Goal: Task Accomplishment & Management: Manage account settings

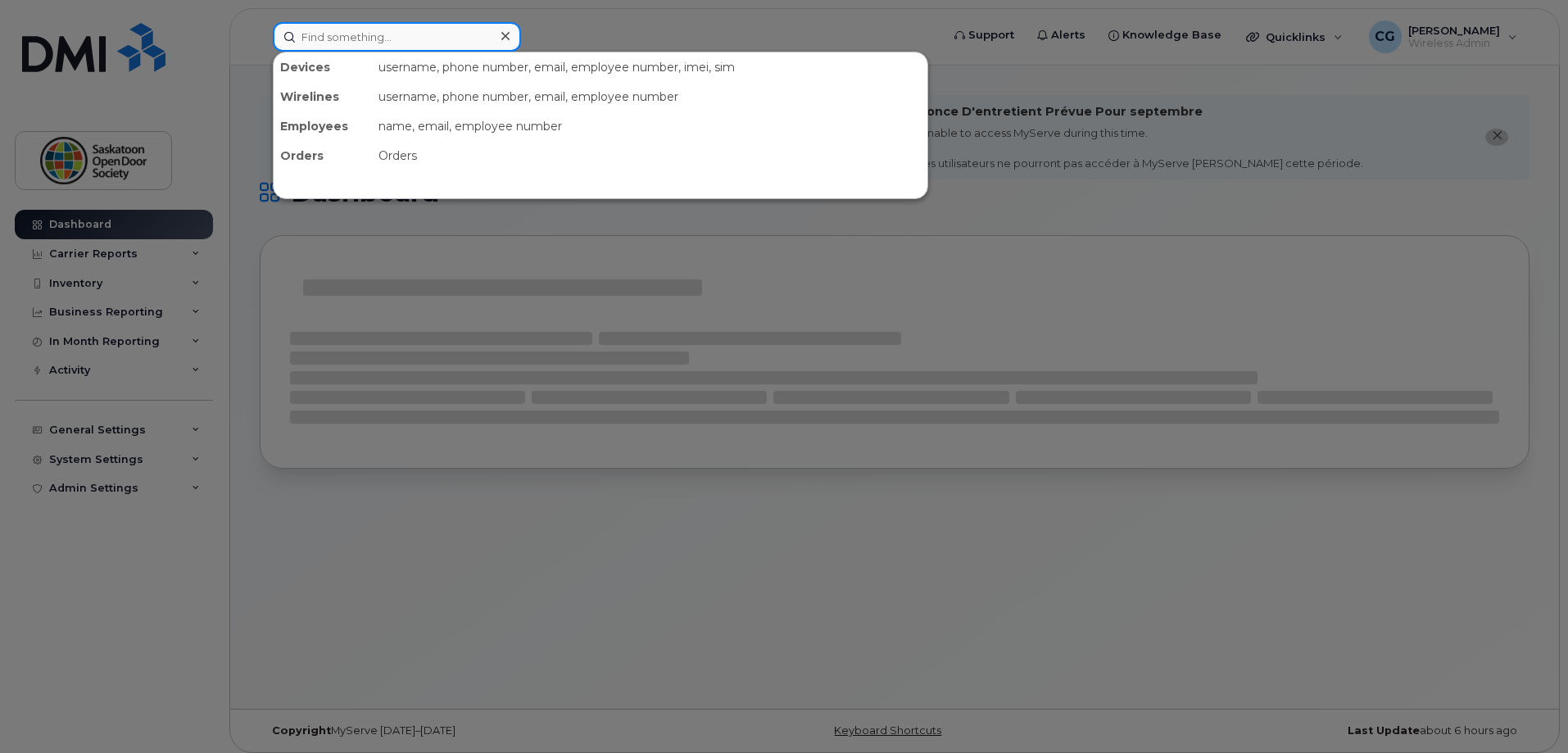
click at [469, 35] on input at bounding box center [397, 36] width 249 height 29
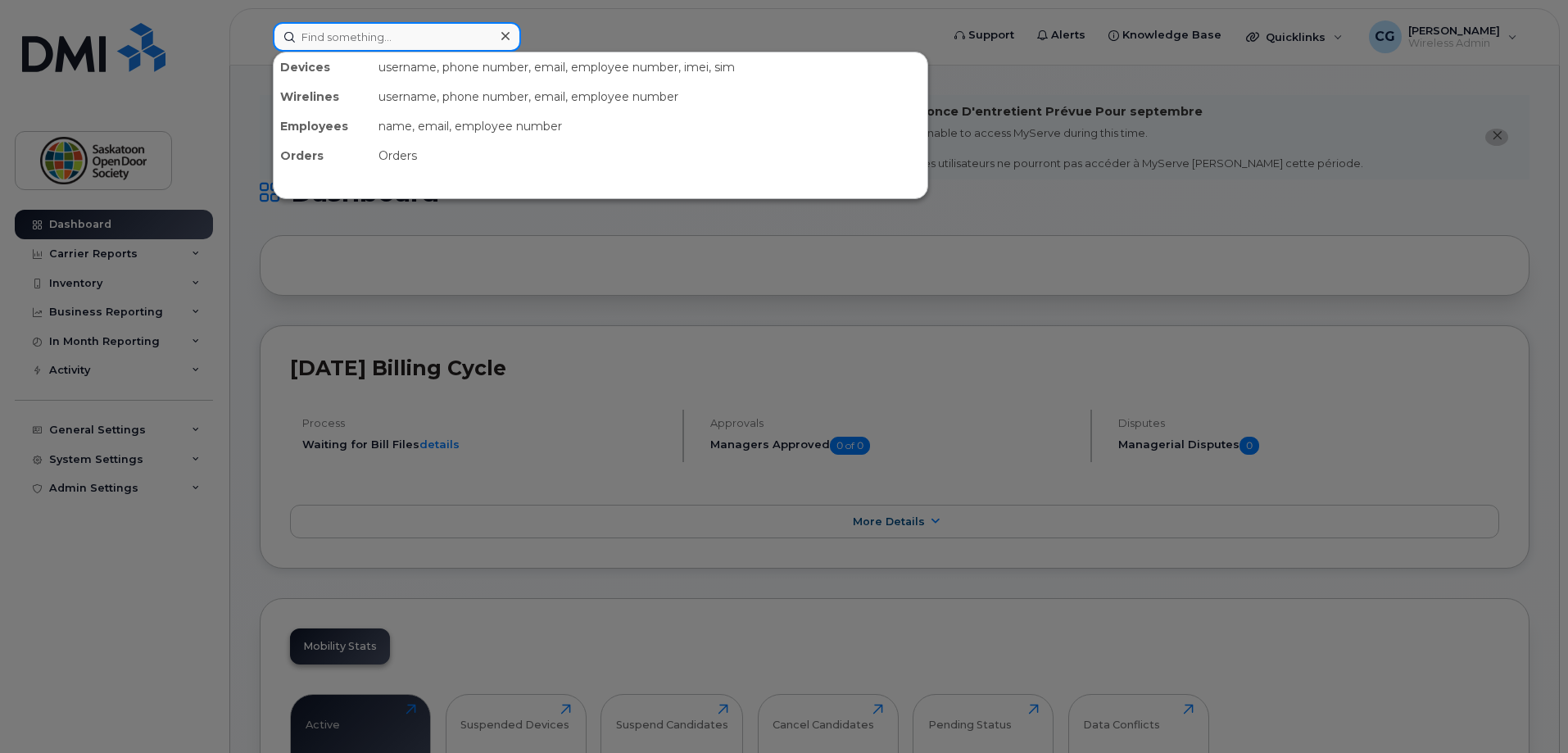
paste input "[PHONE_NUMBER]"
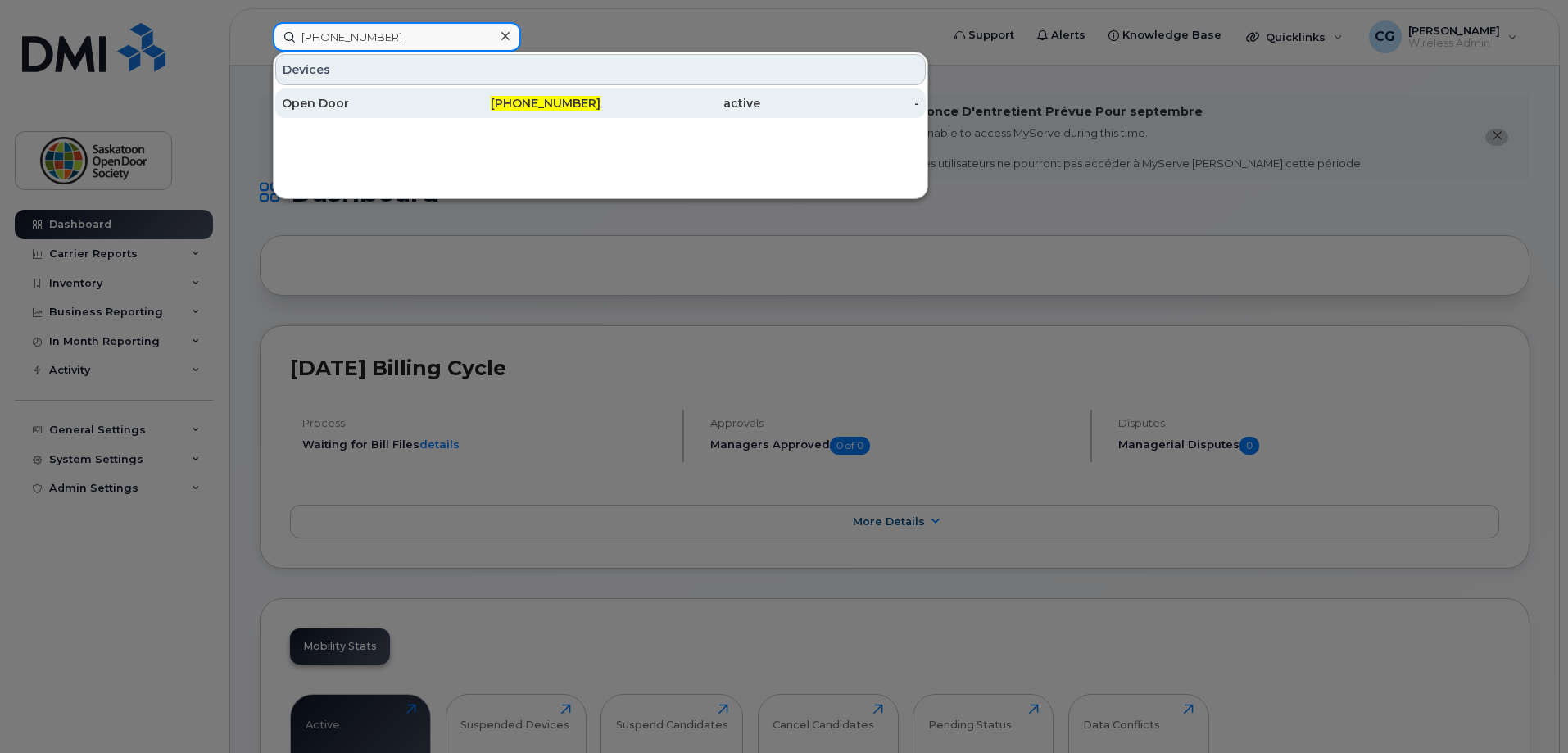
type input "[PHONE_NUMBER]"
click at [422, 102] on div "Open Door" at bounding box center [361, 103] width 160 height 16
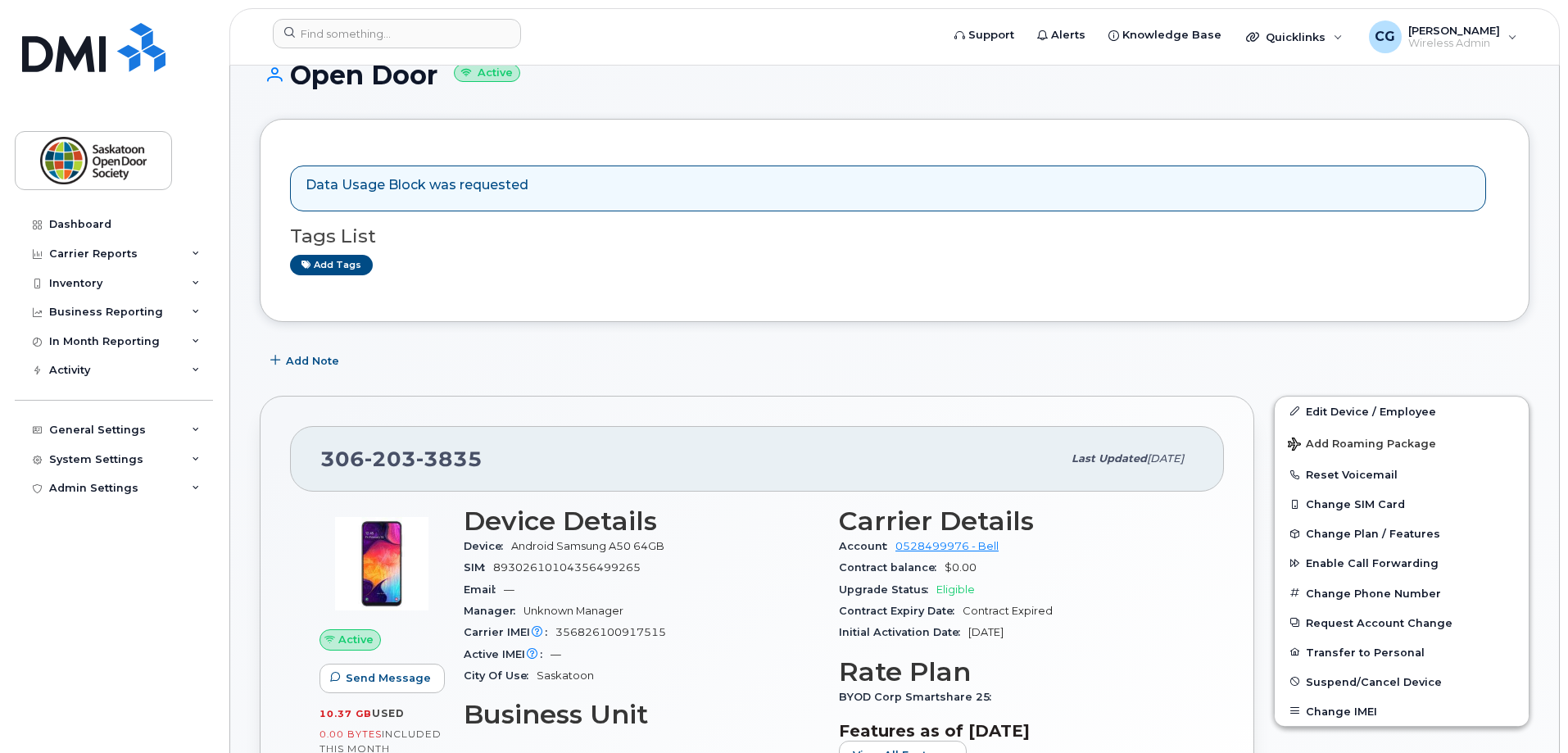
scroll to position [82, 0]
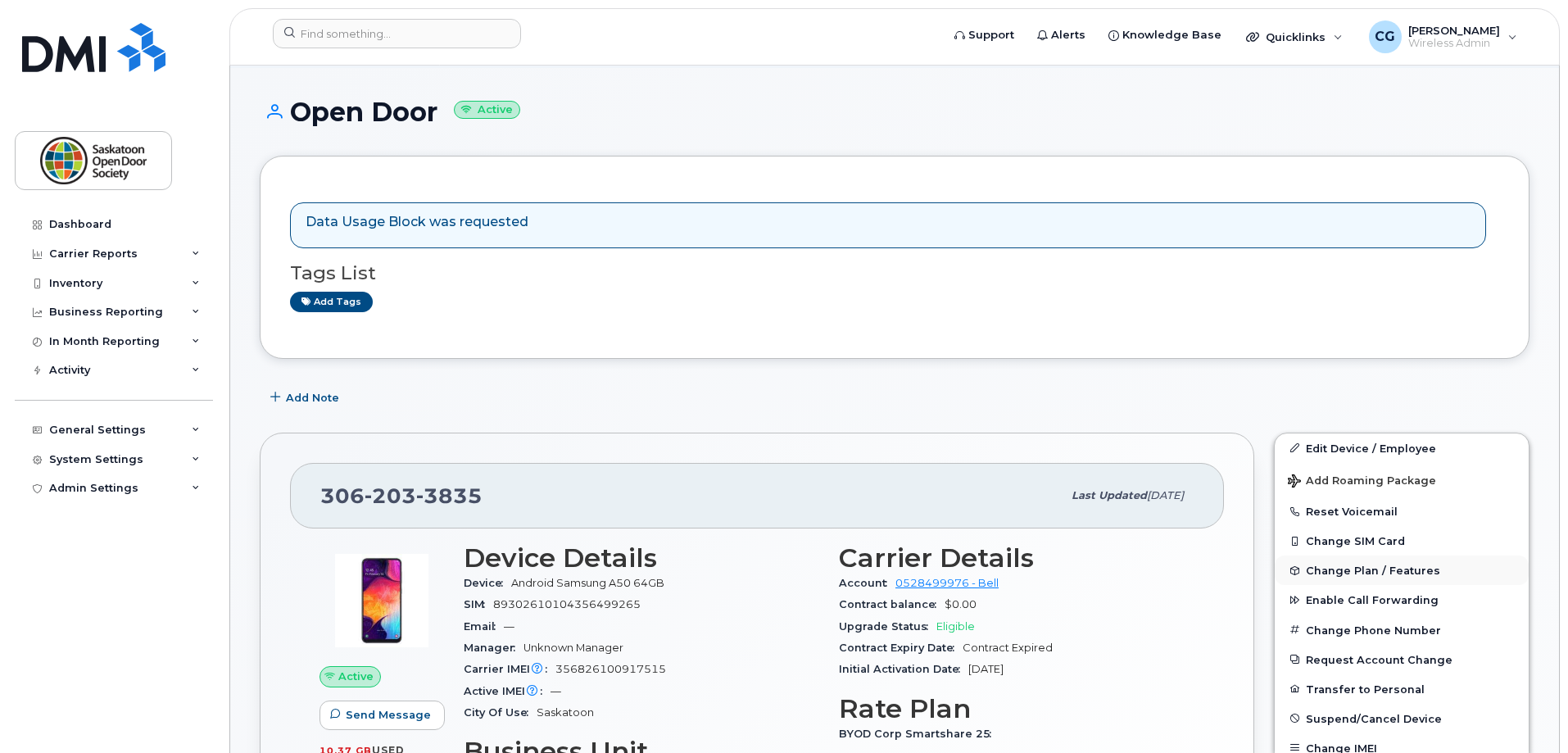
click at [1382, 571] on span "Change Plan / Features" at bounding box center [1373, 571] width 134 height 12
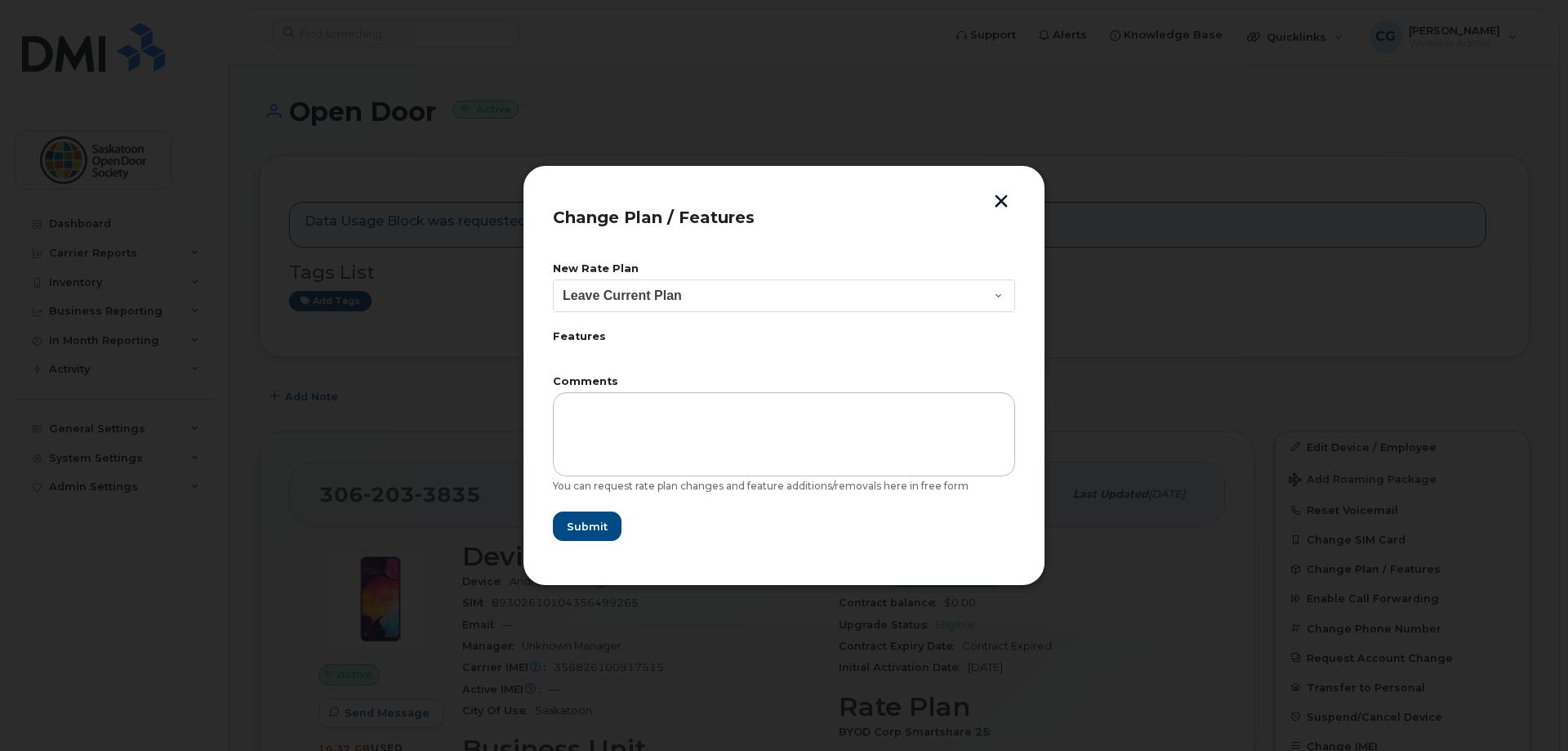
click at [998, 205] on button "button" at bounding box center [1001, 203] width 25 height 17
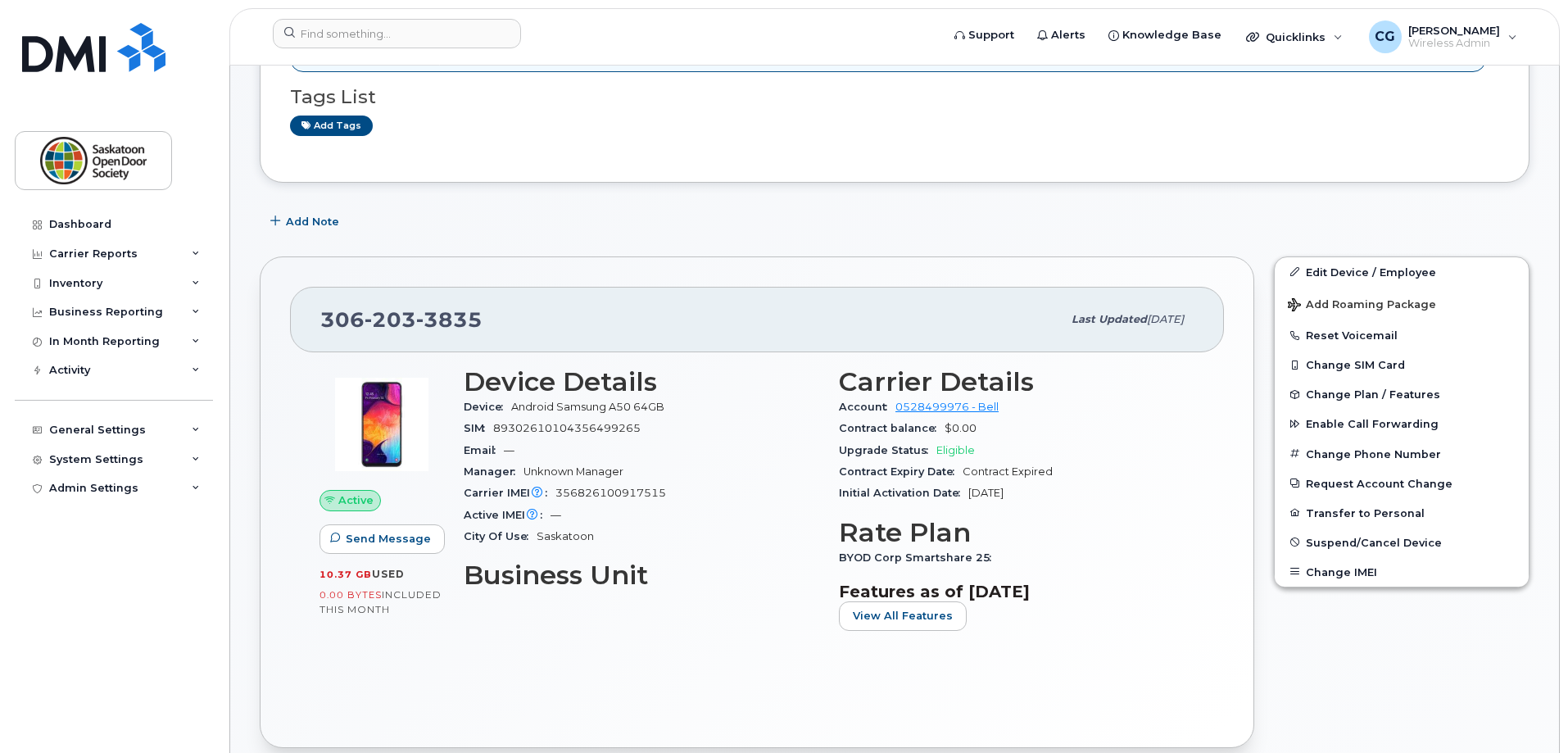
scroll to position [164, 0]
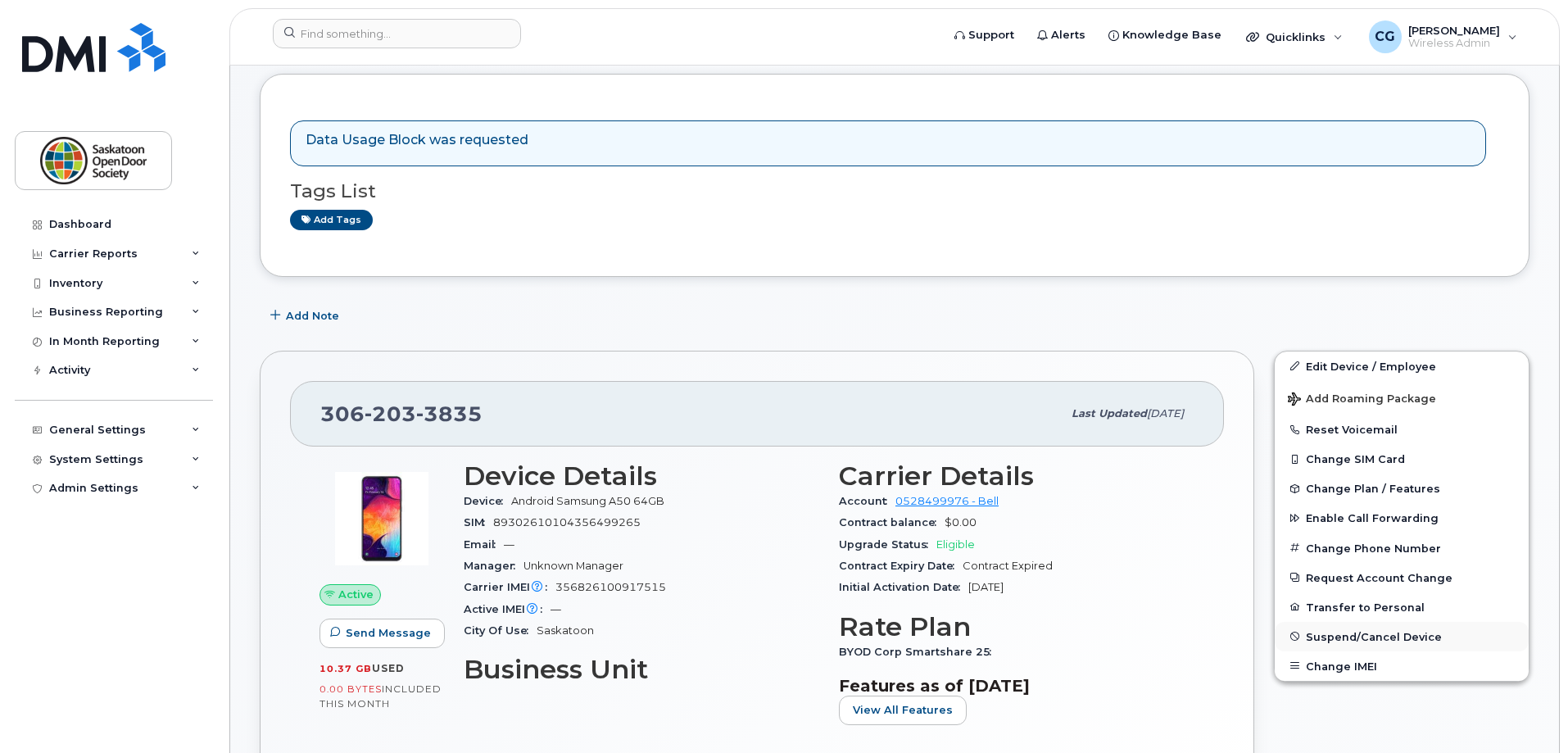
click at [1373, 641] on span "Suspend/Cancel Device" at bounding box center [1374, 636] width 136 height 12
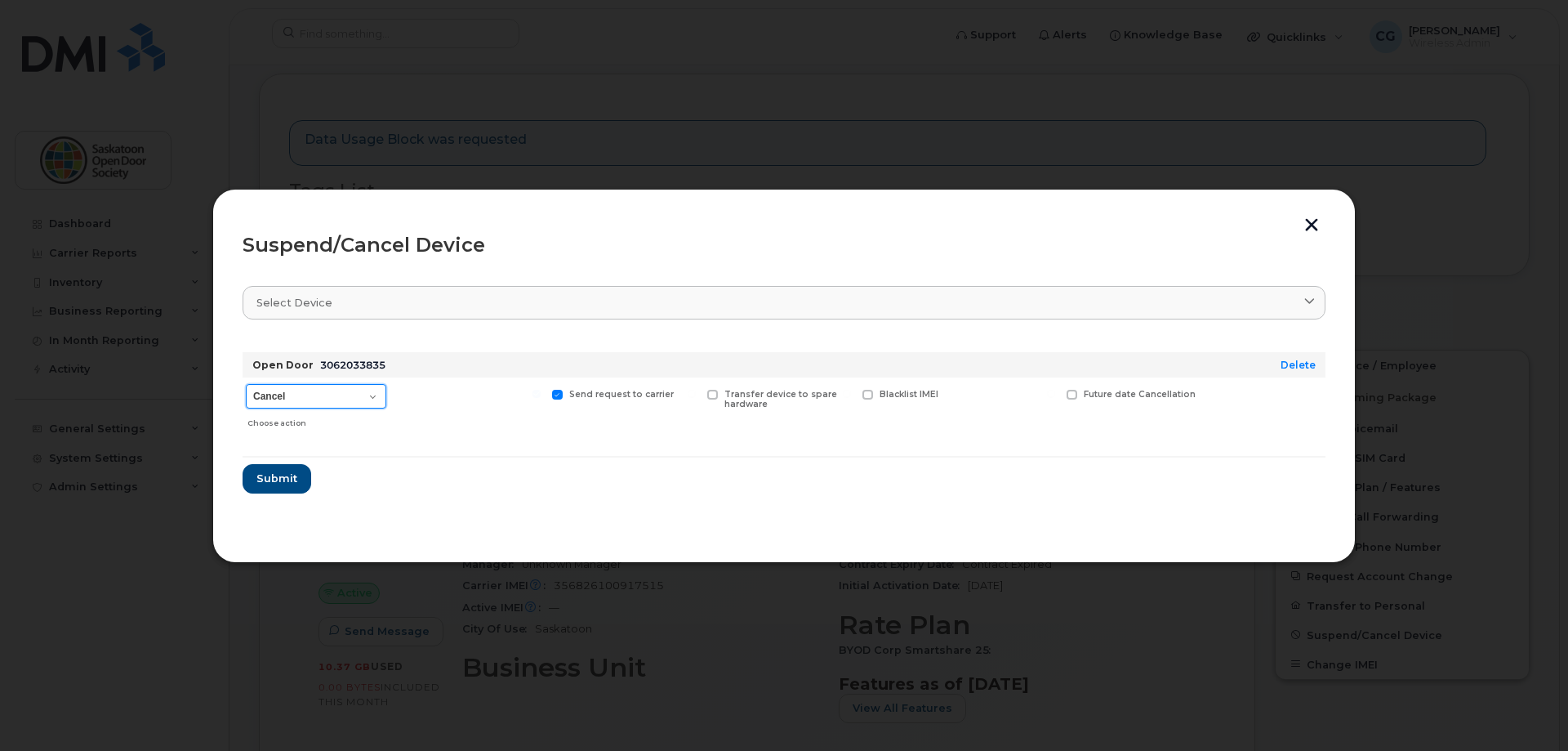
click at [373, 398] on select "Cancel Suspend - Extend Suspension Suspend - Reduced Rate Suspend - Full Rate S…" at bounding box center [316, 397] width 141 height 25
drag, startPoint x: 568, startPoint y: 586, endPoint x: 578, endPoint y: 585, distance: 10.0
click at [568, 586] on div at bounding box center [784, 376] width 1568 height 751
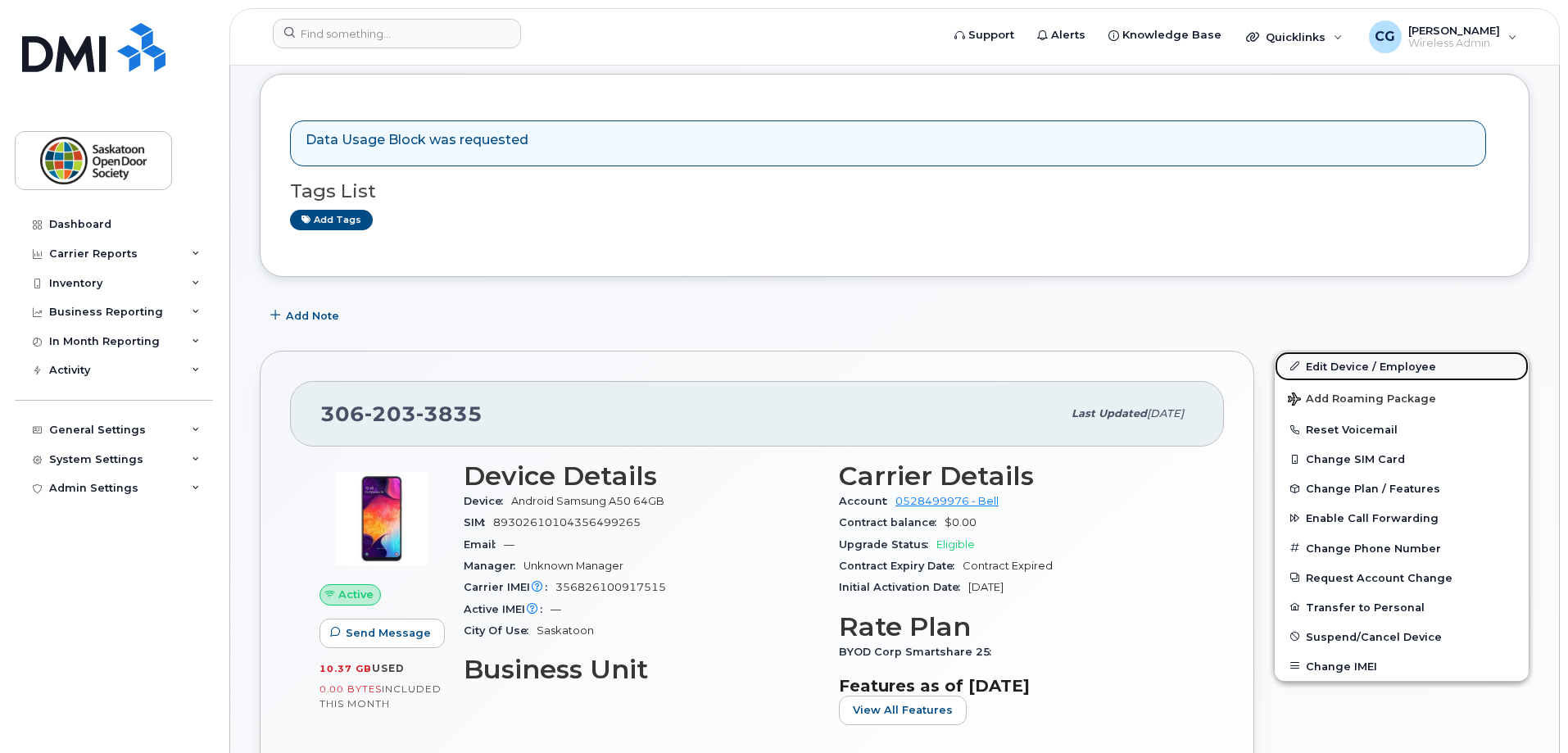
click at [1365, 365] on link "Edit Device / Employee" at bounding box center [1402, 366] width 254 height 29
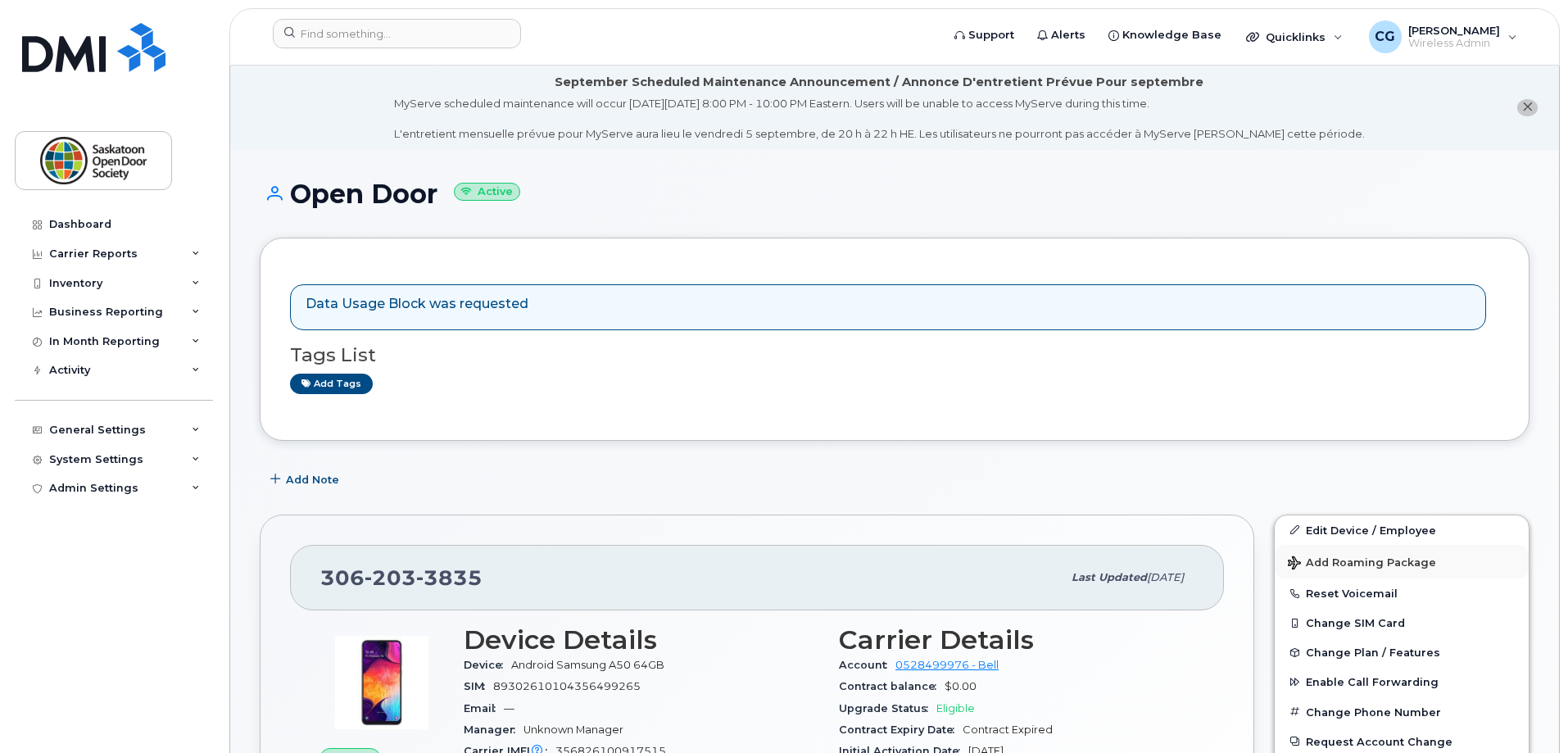
scroll to position [82, 0]
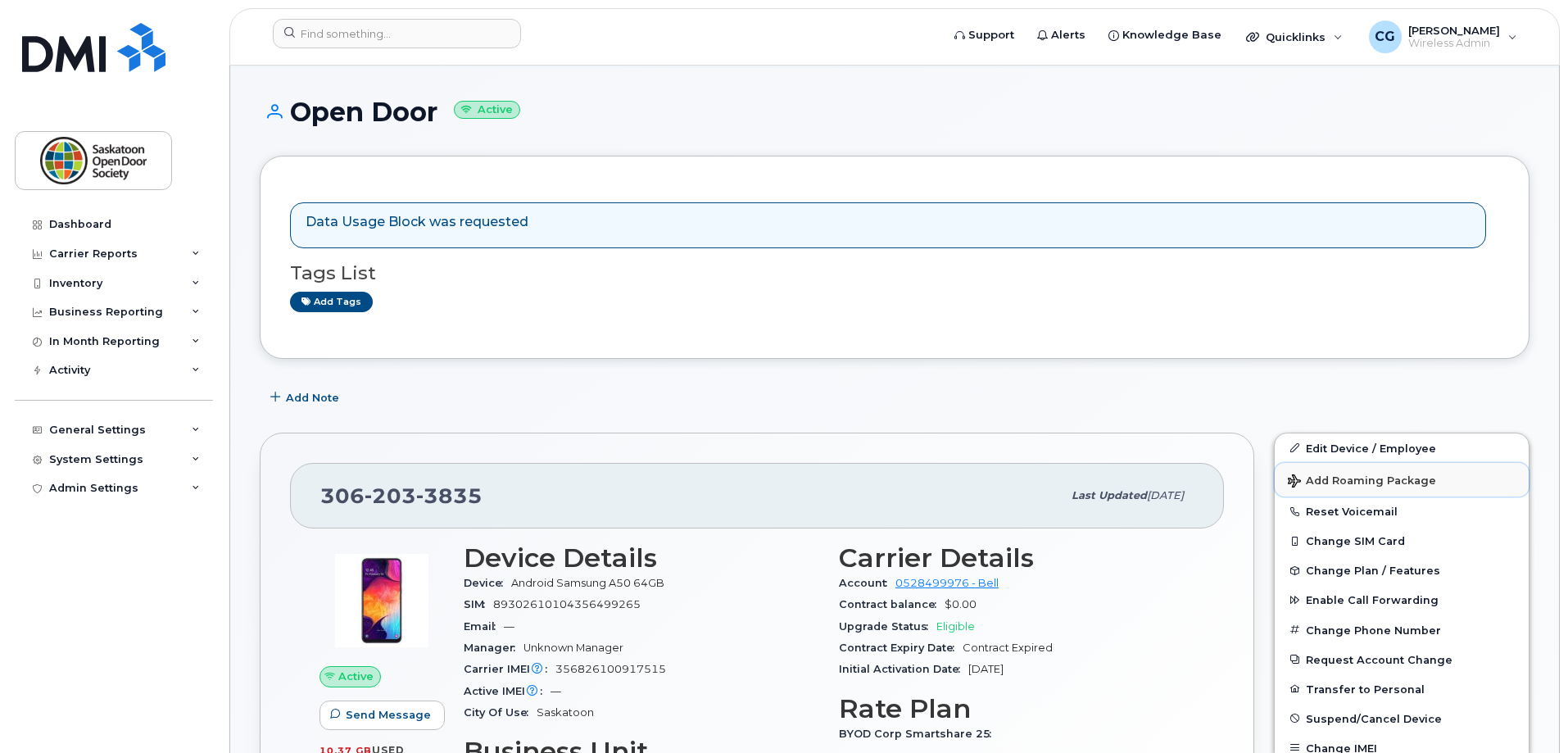
click at [1369, 490] on button "Add Roaming Package" at bounding box center [1402, 480] width 254 height 34
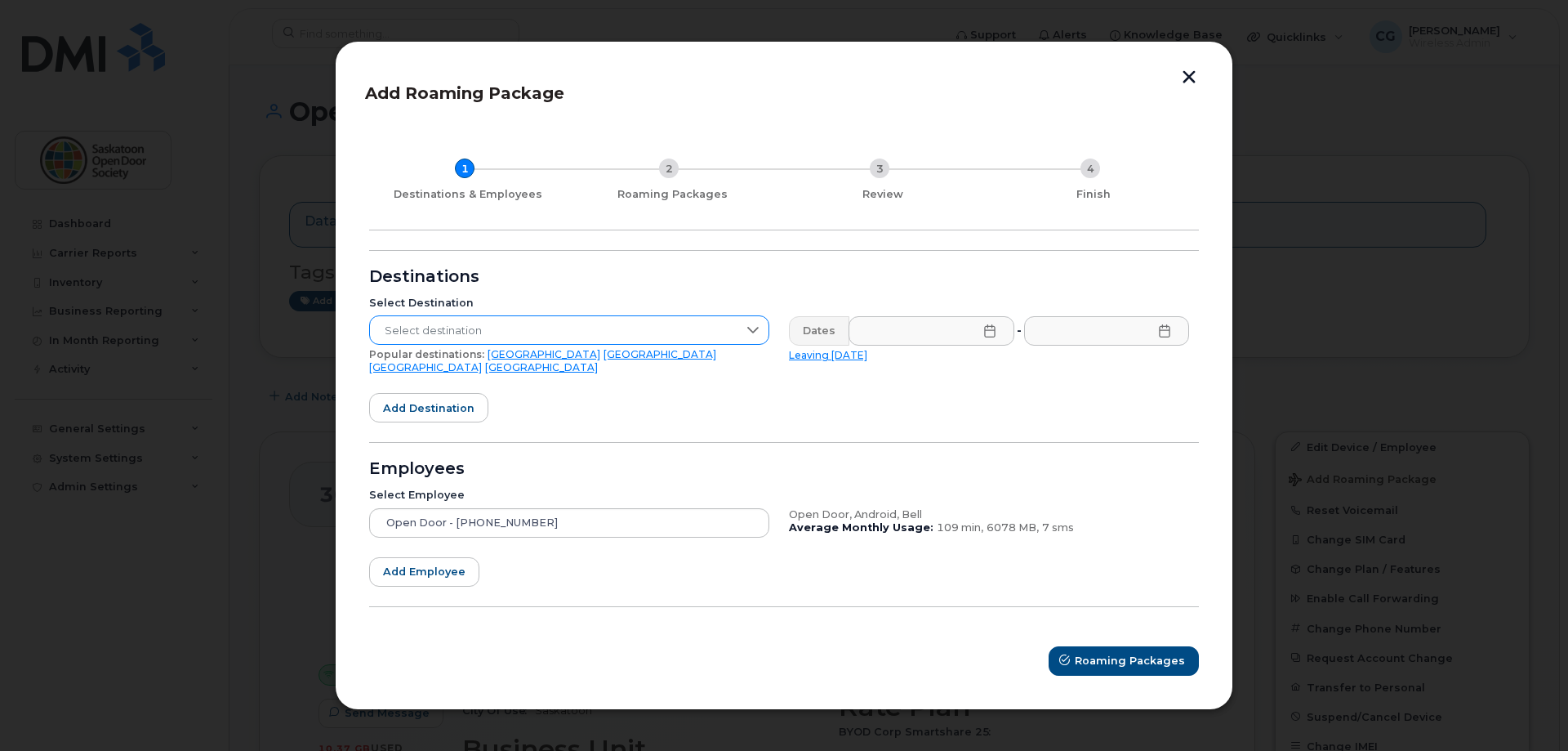
click at [756, 337] on icon at bounding box center [753, 329] width 13 height 13
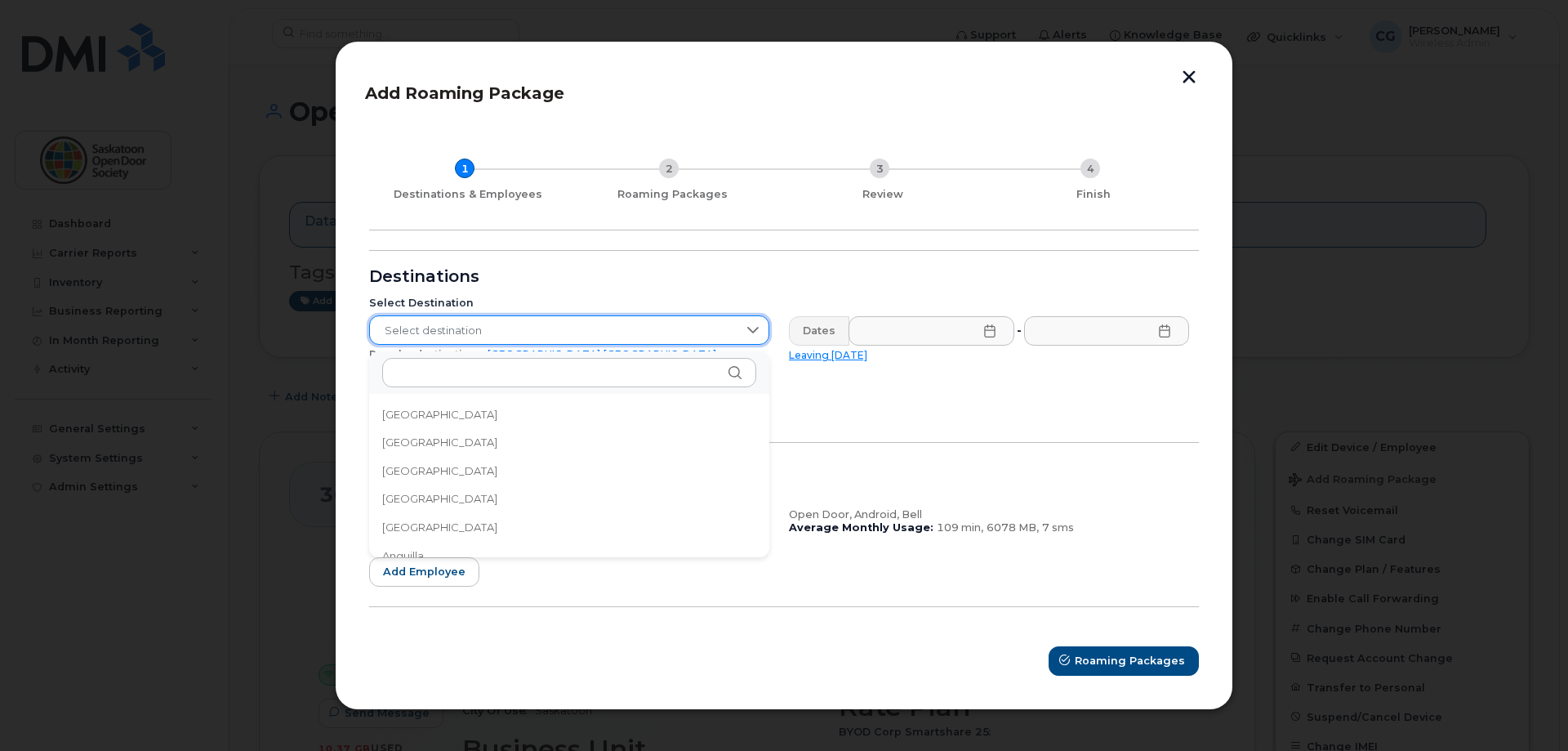
click at [756, 337] on icon at bounding box center [753, 329] width 13 height 13
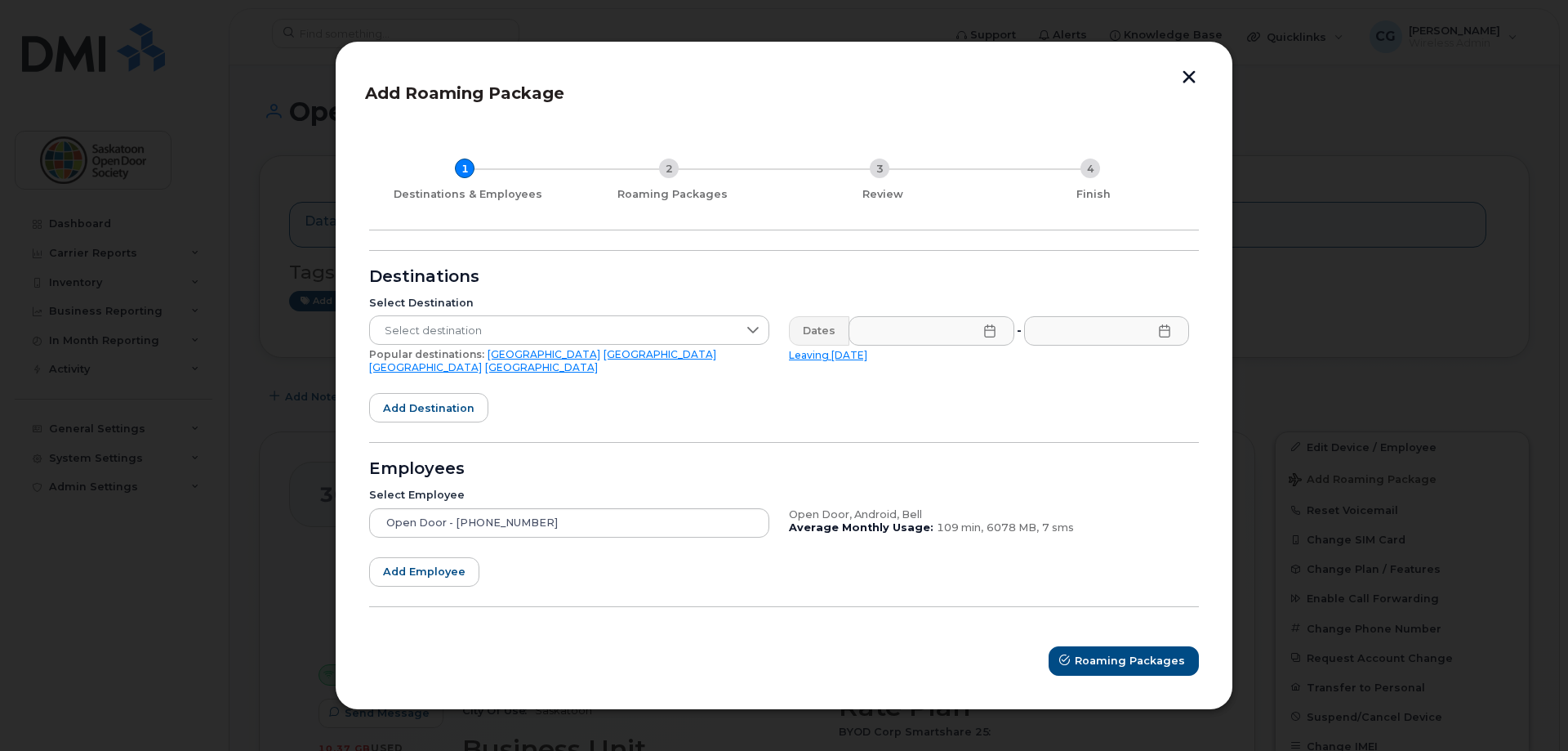
click at [1190, 82] on button "button" at bounding box center [1189, 78] width 25 height 17
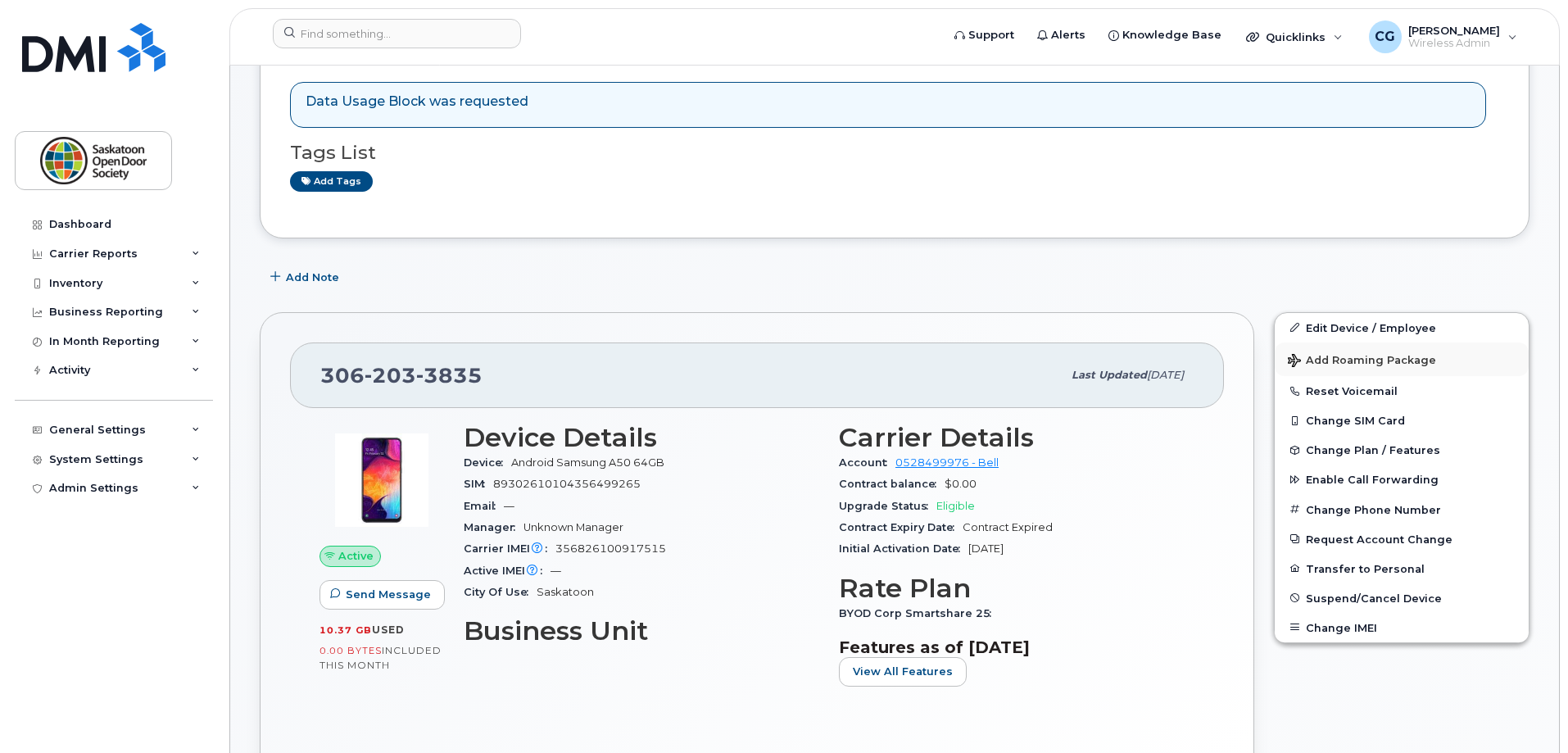
scroll to position [246, 0]
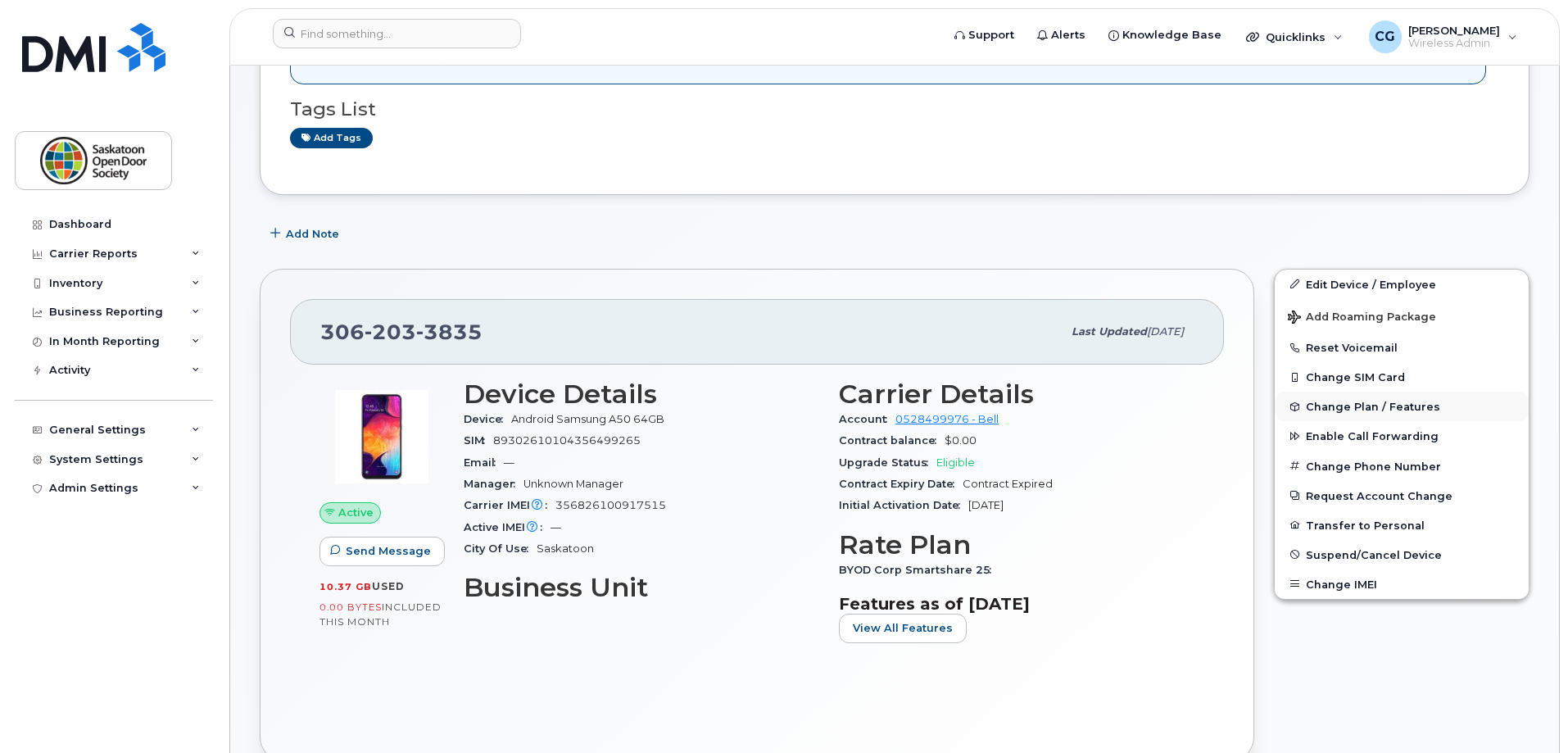
click at [1334, 400] on span "Change Plan / Features" at bounding box center [1373, 407] width 134 height 12
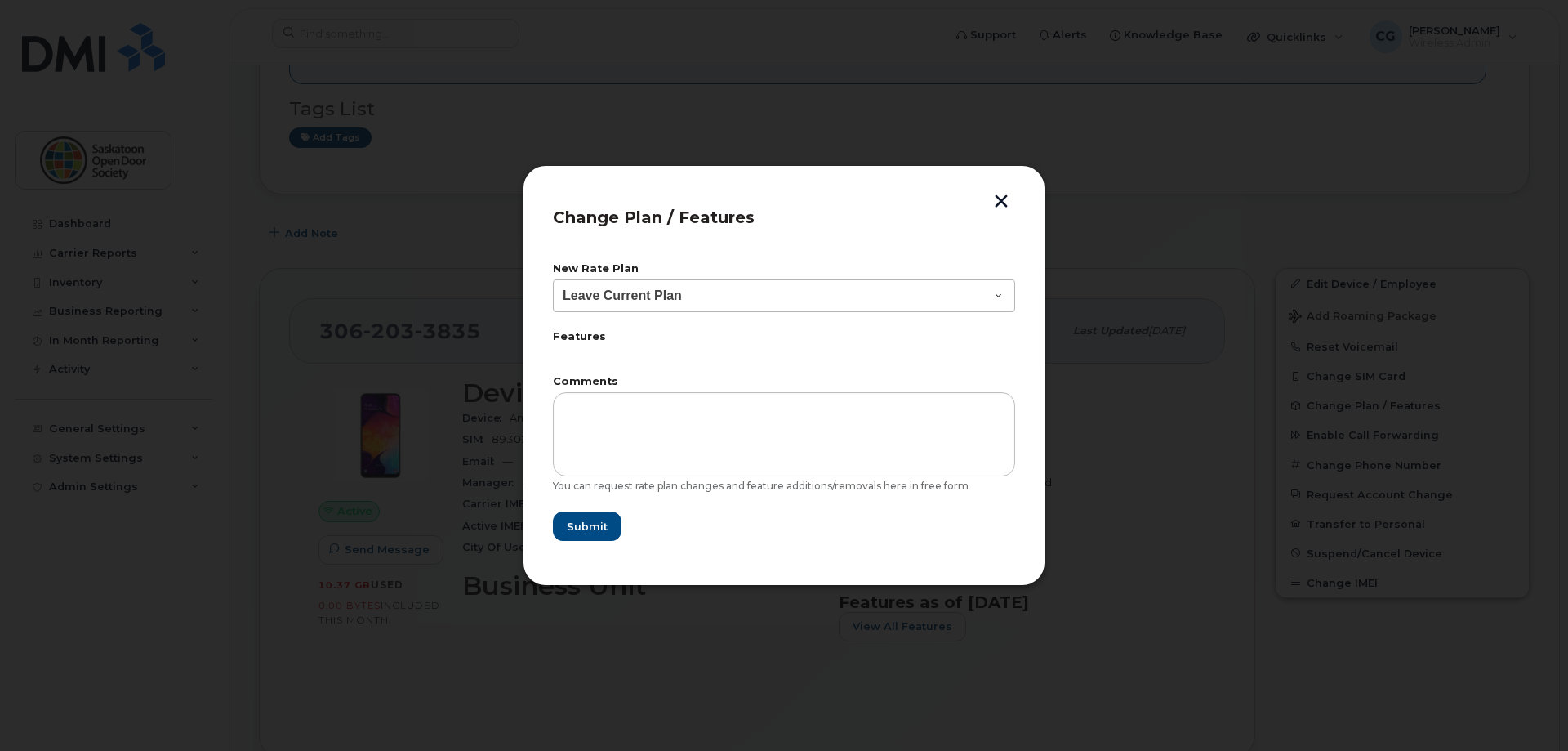
click at [1014, 305] on div "Change Plan / Features New Rate Plan Leave Current Plan BYOD Corp SmartShare 50…" at bounding box center [784, 376] width 522 height 422
click at [1008, 301] on select "Leave Current Plan BYOD Corp SmartShare 50 BYOD SmartShare 65/10GB Corp SmartSh…" at bounding box center [784, 296] width 462 height 33
click at [1015, 205] on header "Change Plan / Features" at bounding box center [784, 222] width 462 height 54
click at [1007, 205] on button "button" at bounding box center [1001, 203] width 25 height 17
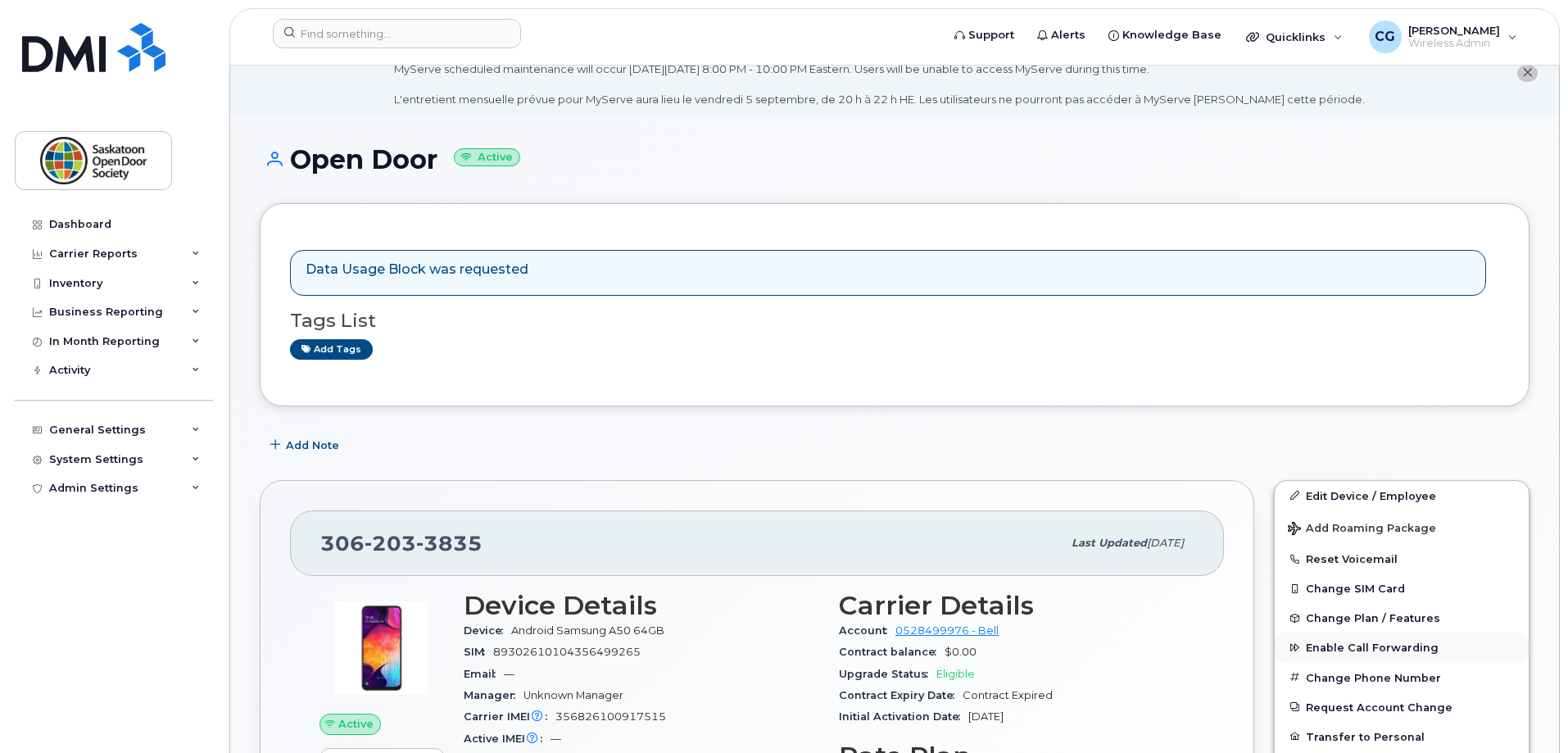
scroll to position [0, 0]
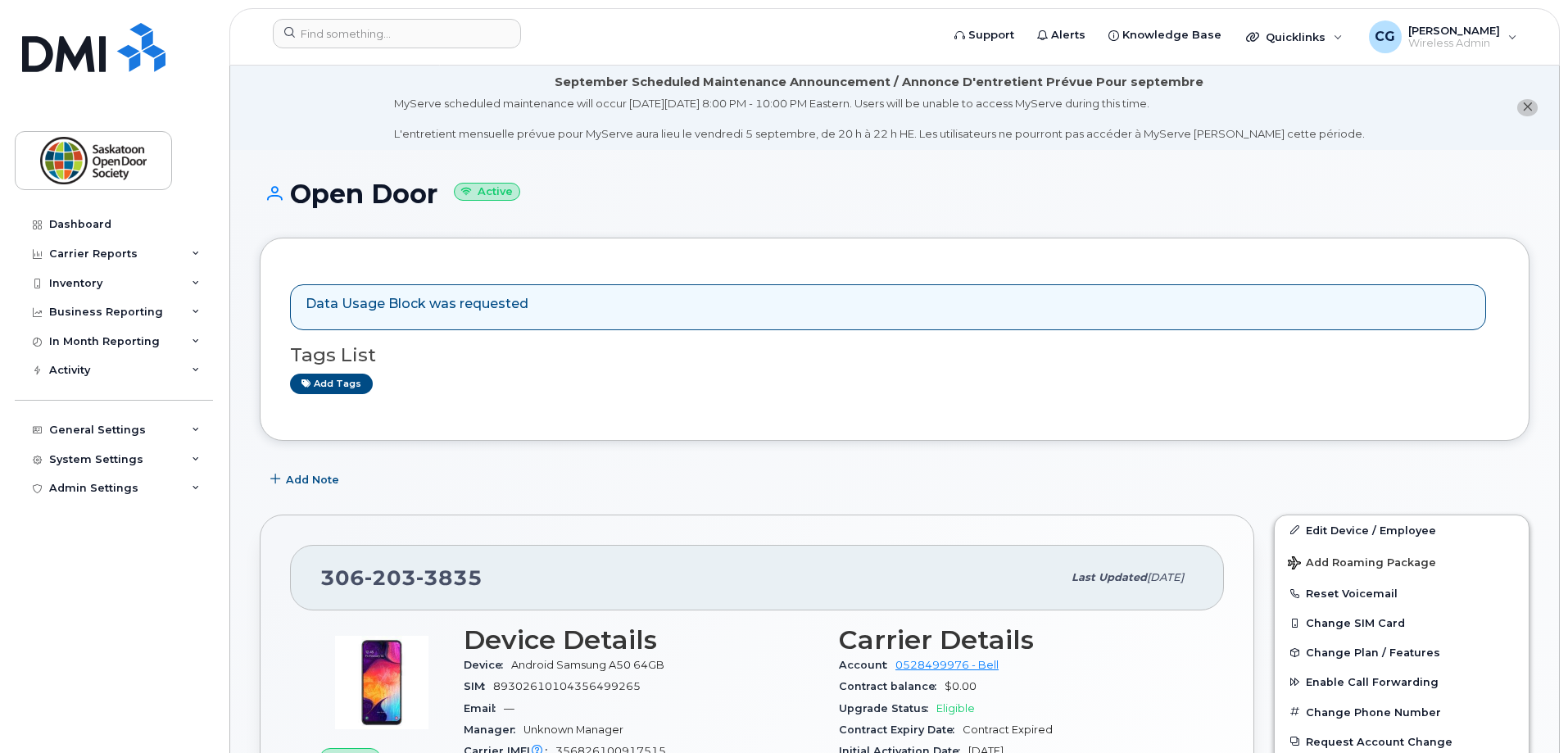
click at [1527, 102] on icon "close notification" at bounding box center [1527, 107] width 11 height 11
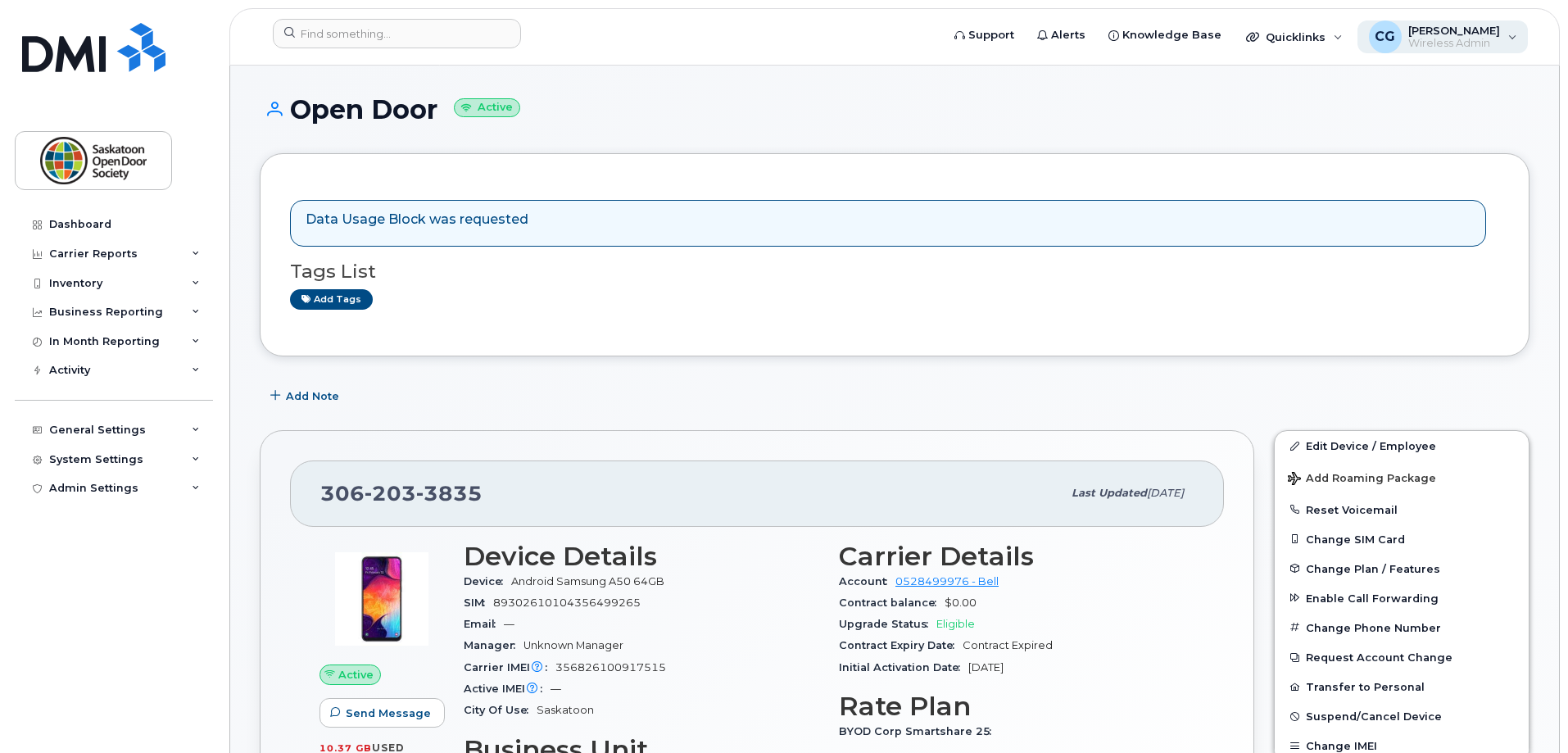
click at [1468, 27] on span "[PERSON_NAME]" at bounding box center [1453, 30] width 91 height 13
drag, startPoint x: 1476, startPoint y: 28, endPoint x: 1484, endPoint y: 38, distance: 12.8
click at [1477, 29] on span "[PERSON_NAME]" at bounding box center [1453, 30] width 91 height 13
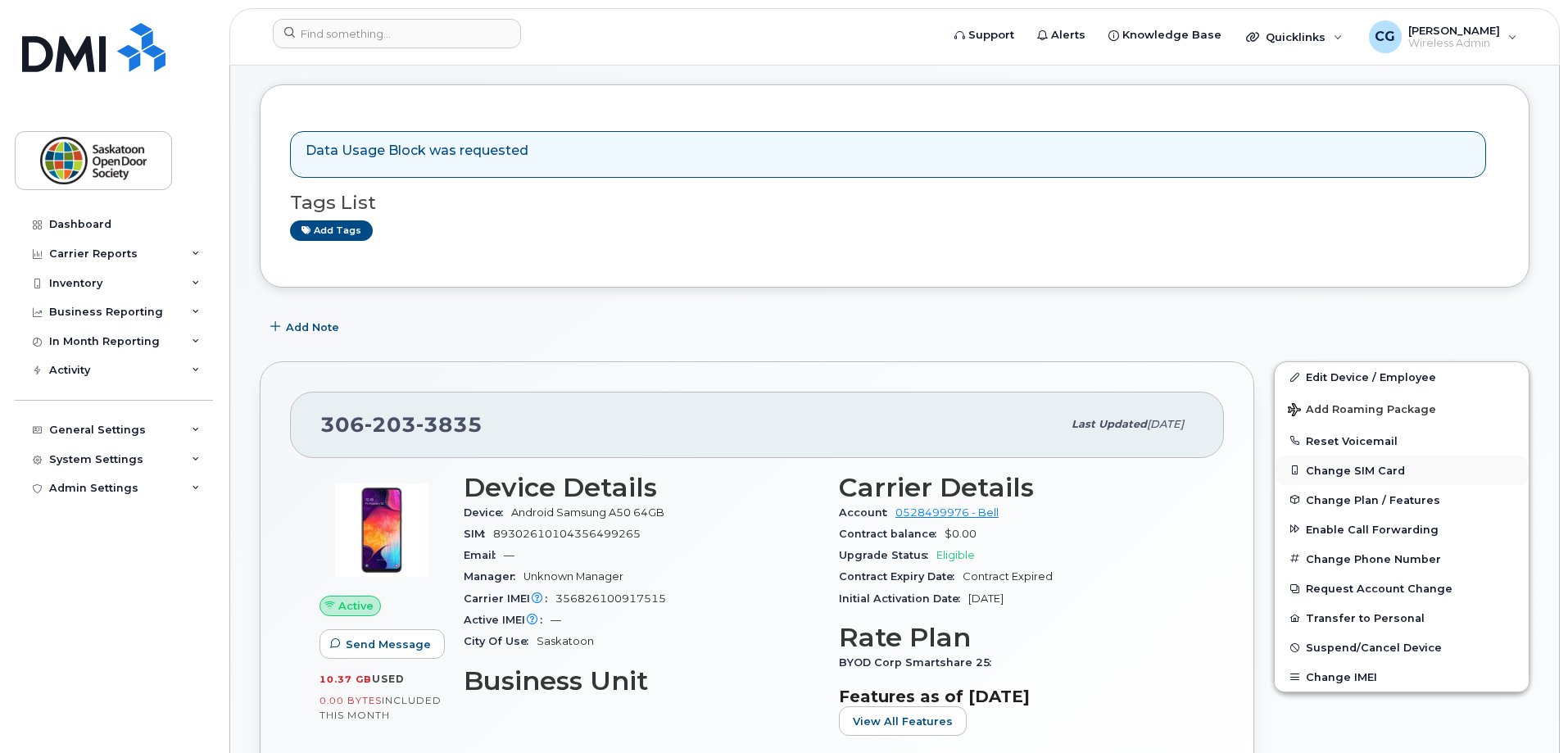
scroll to position [164, 0]
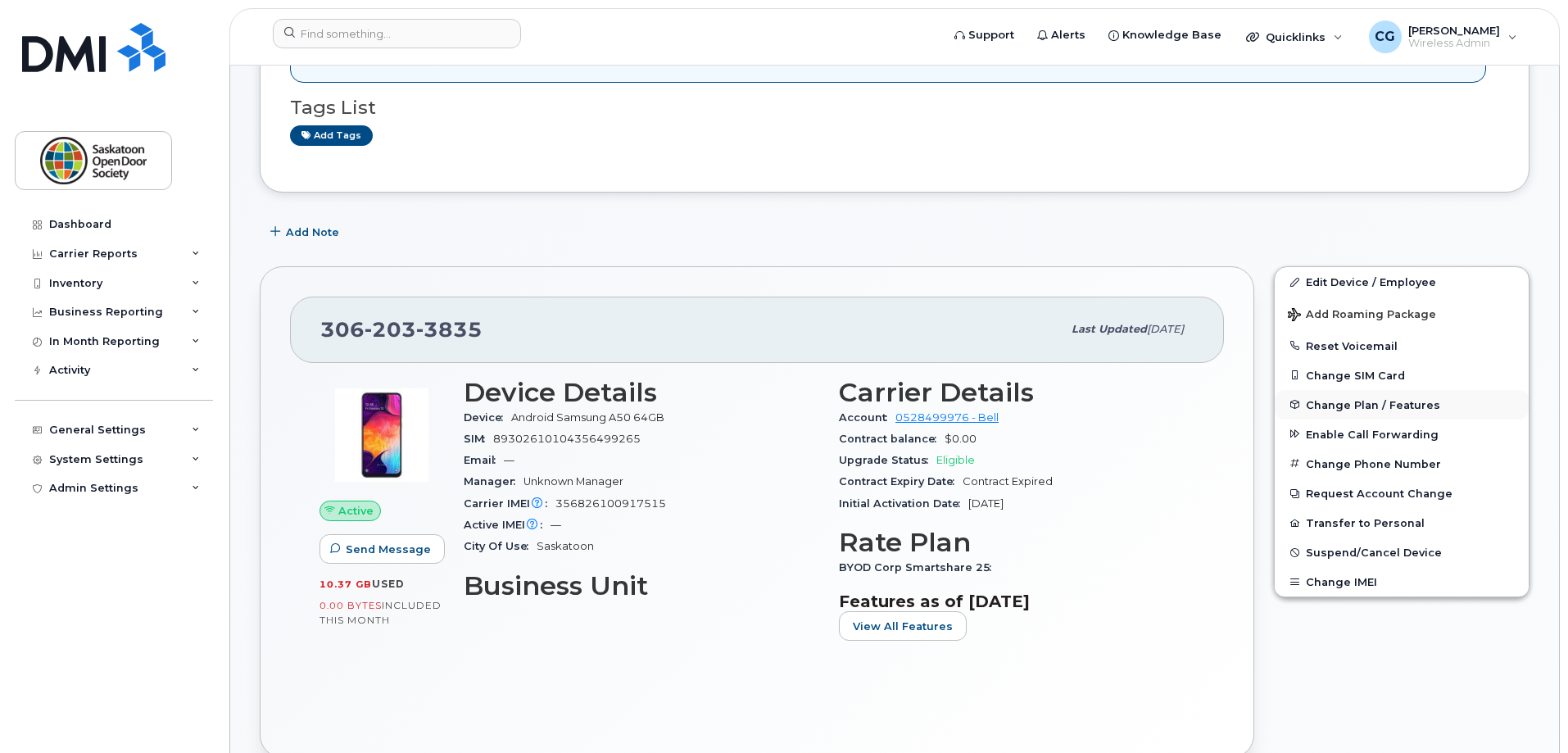
click at [1365, 400] on span "Change Plan / Features" at bounding box center [1373, 404] width 134 height 12
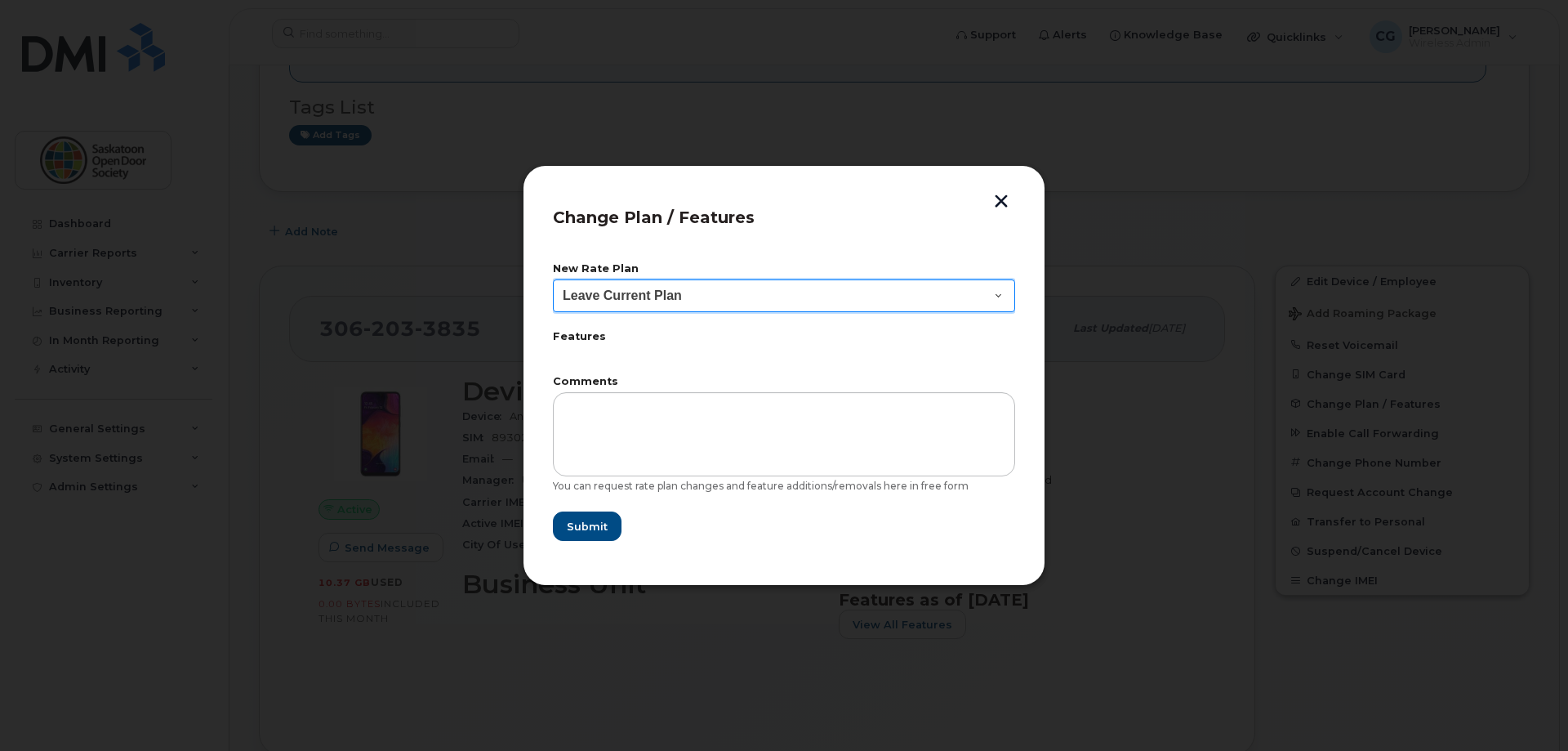
click at [975, 307] on select "Leave Current Plan BYOD Corp SmartShare 50 BYOD SmartShare 65/10GB Corp SmartSh…" at bounding box center [784, 296] width 462 height 33
click at [1011, 199] on button "button" at bounding box center [1001, 203] width 25 height 17
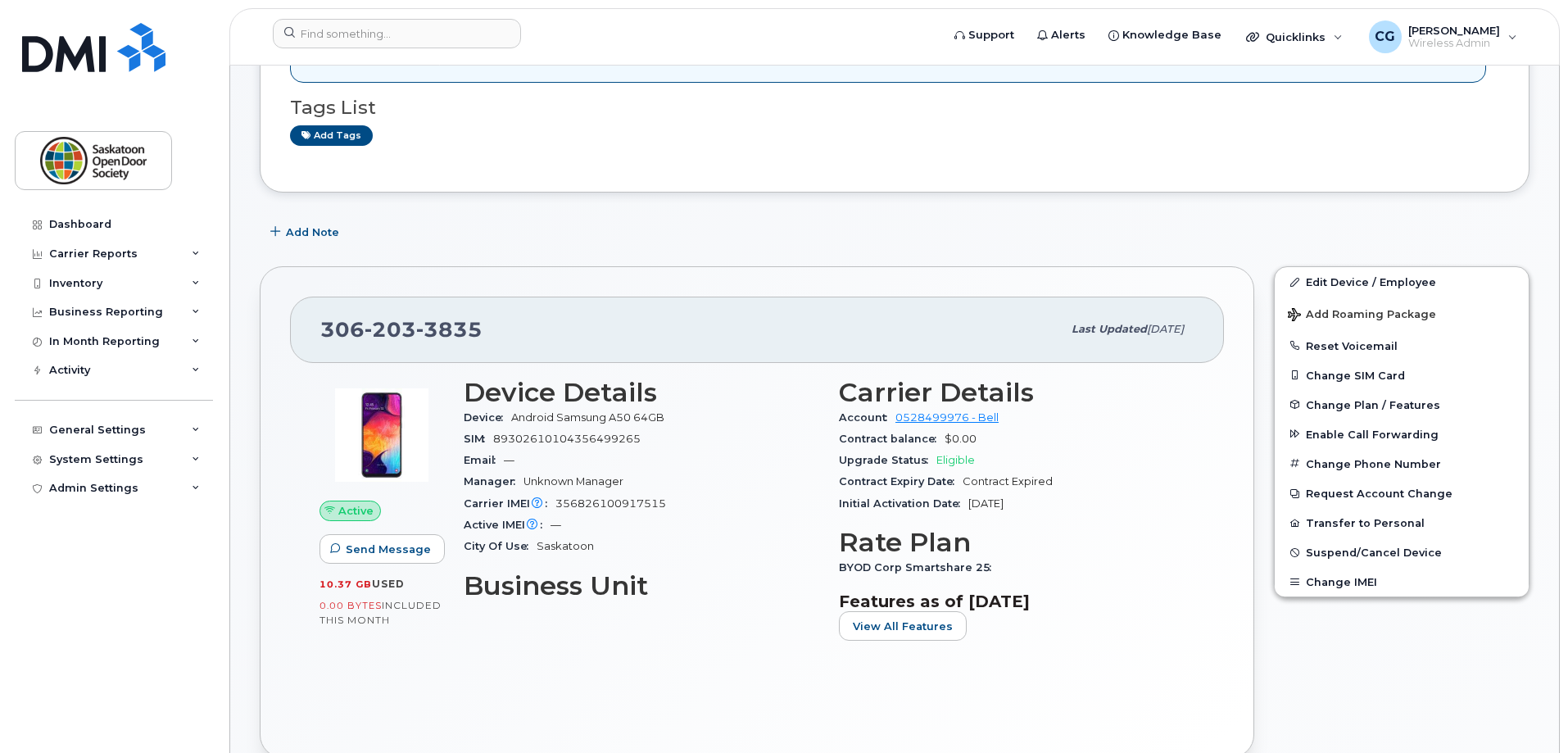
click at [344, 503] on span "Active" at bounding box center [356, 511] width 36 height 16
click at [349, 510] on span "Active" at bounding box center [356, 511] width 36 height 16
click at [909, 625] on span "View All Features" at bounding box center [902, 627] width 100 height 16
click at [1367, 439] on span "Enable Call Forwarding" at bounding box center [1372, 434] width 132 height 12
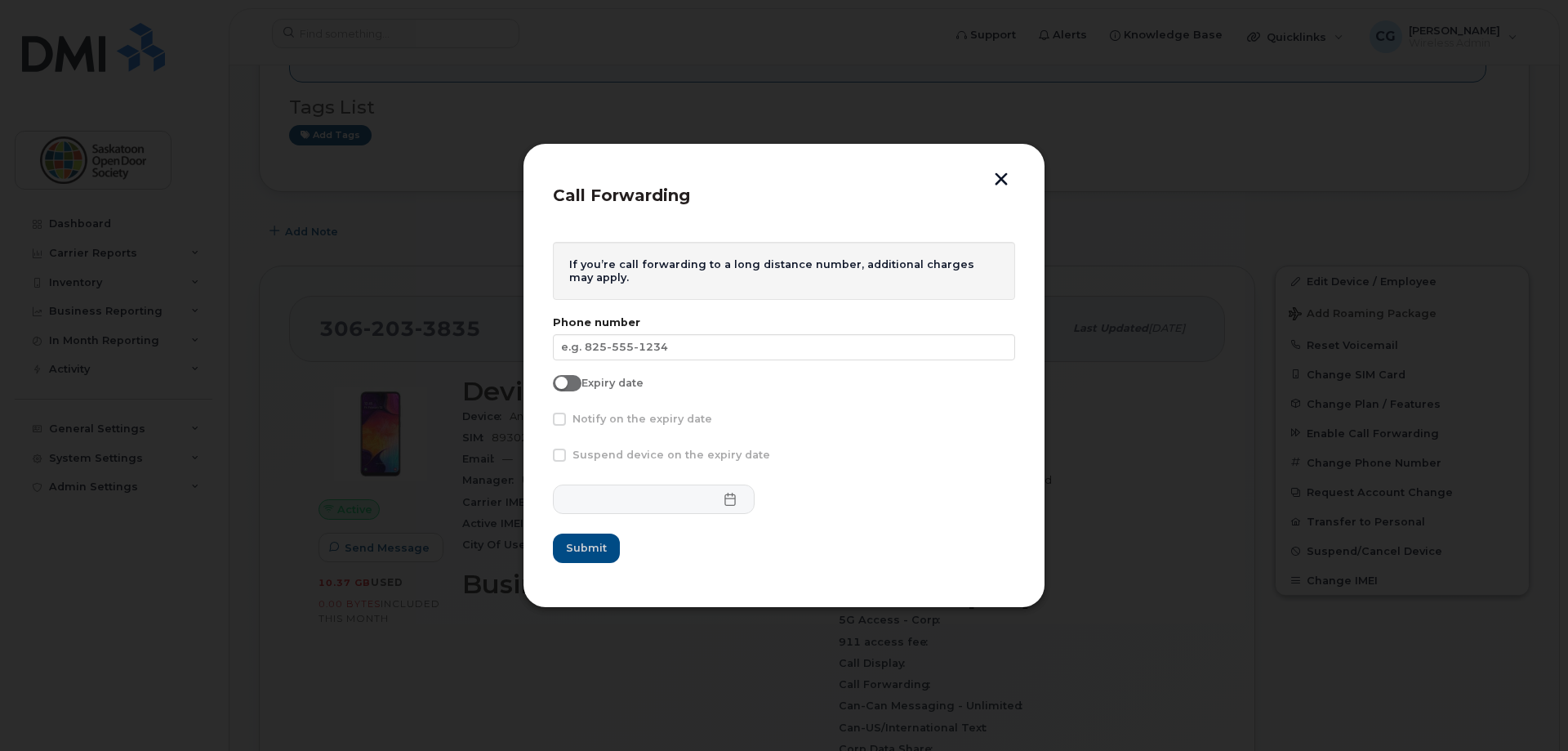
click at [1009, 185] on button "button" at bounding box center [1001, 181] width 25 height 17
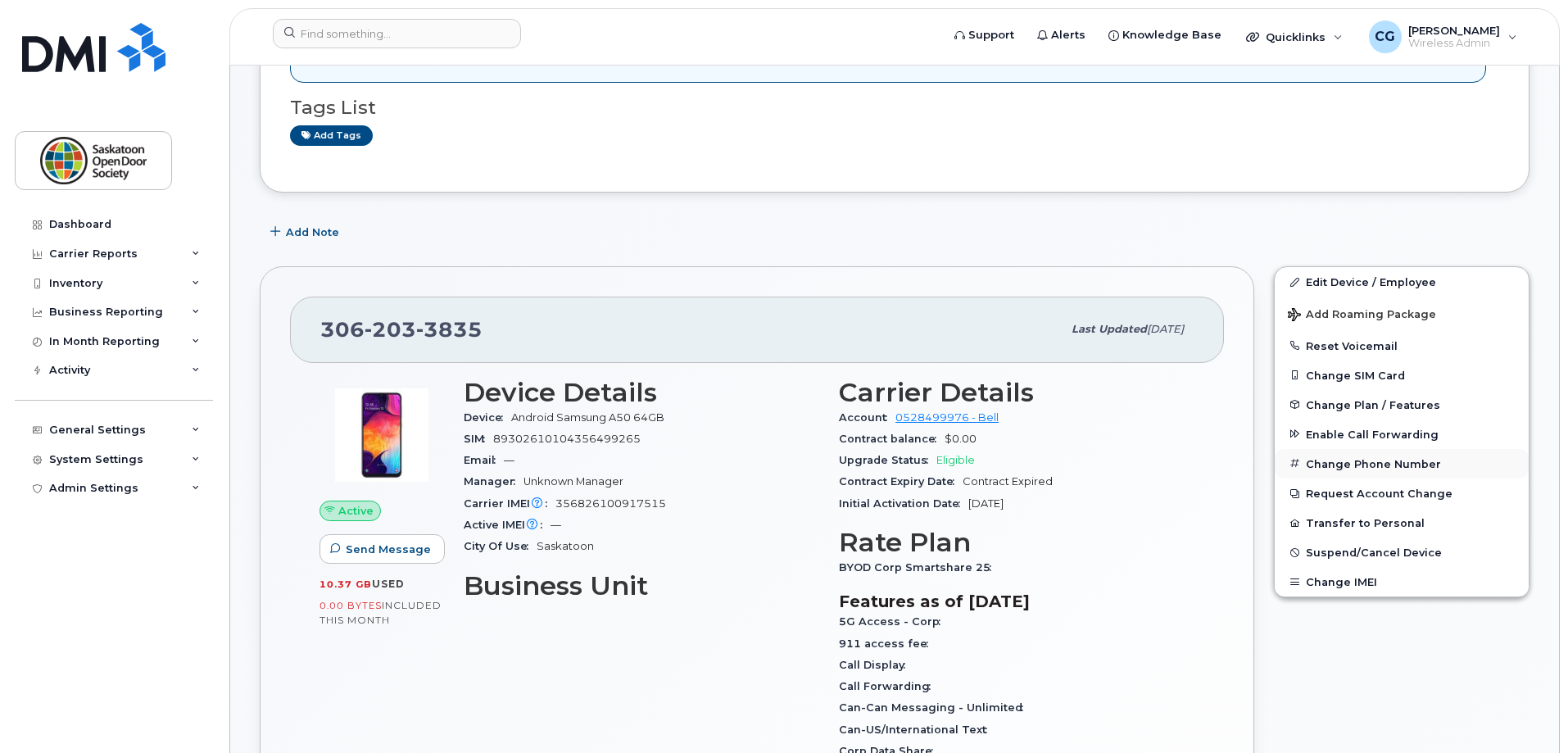
click at [1348, 462] on button "Change Phone Number" at bounding box center [1402, 464] width 254 height 29
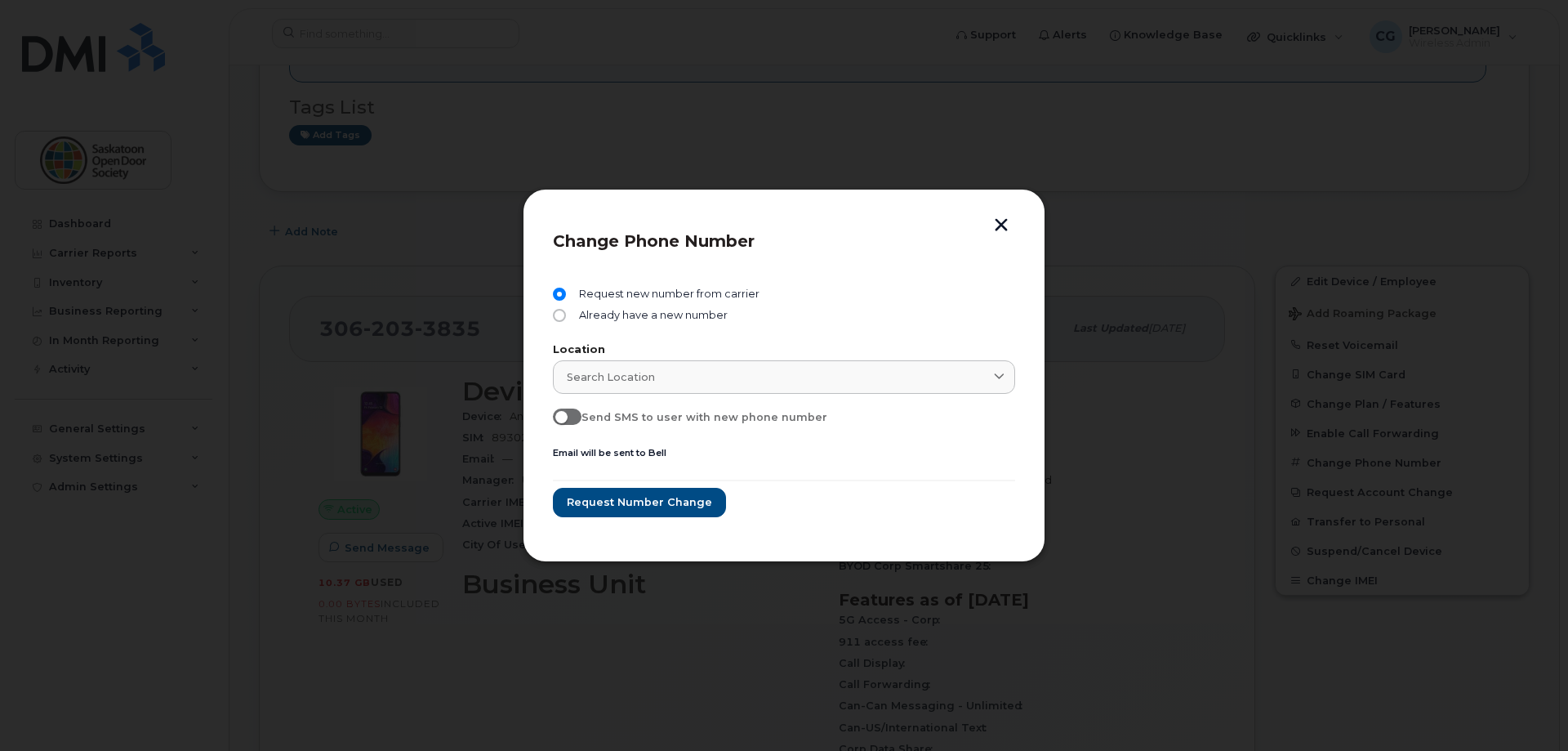
click at [1003, 227] on button "button" at bounding box center [1001, 226] width 25 height 17
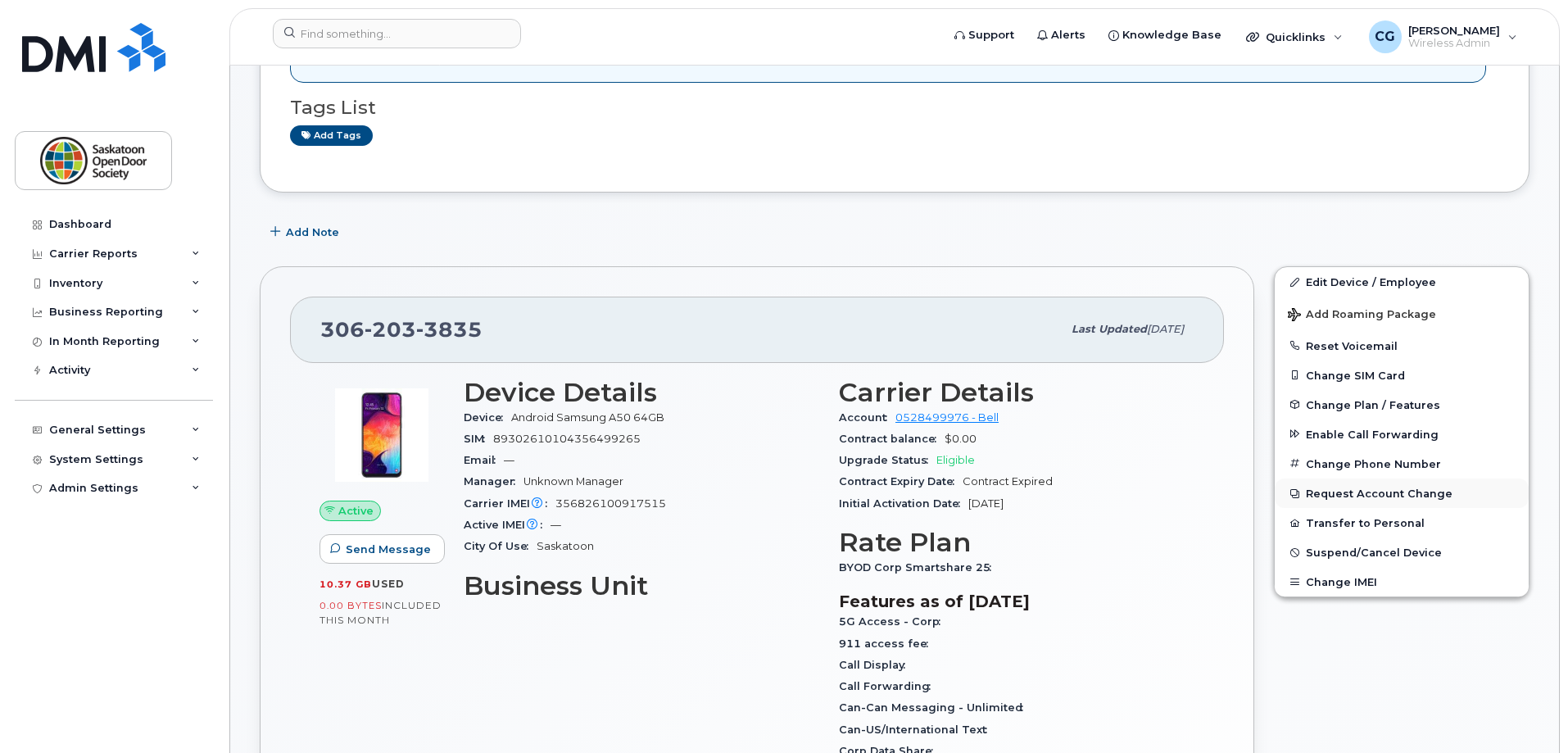
click at [1353, 492] on button "Request Account Change" at bounding box center [1402, 493] width 254 height 29
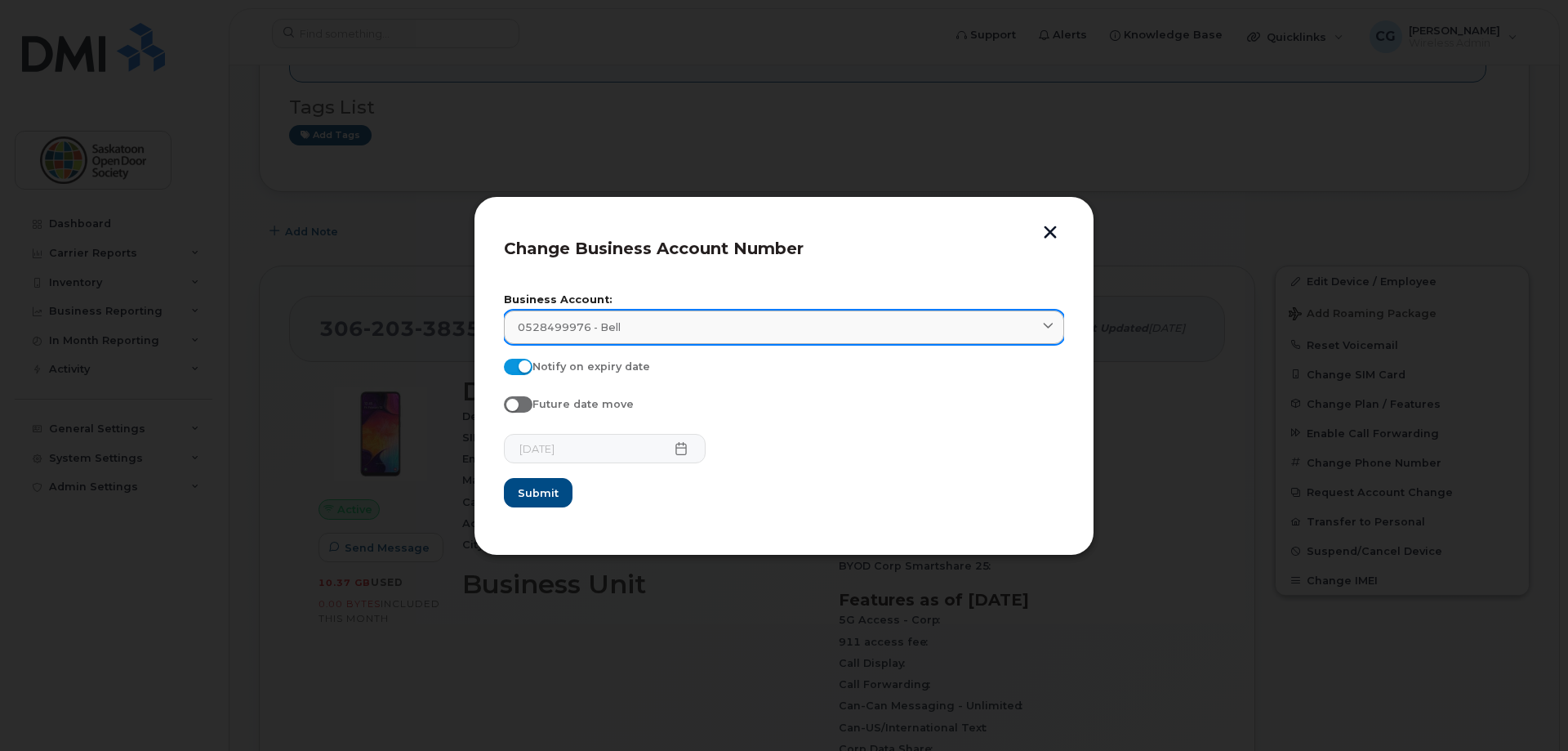
click at [978, 331] on div "0528499976 - Bell" at bounding box center [784, 328] width 533 height 16
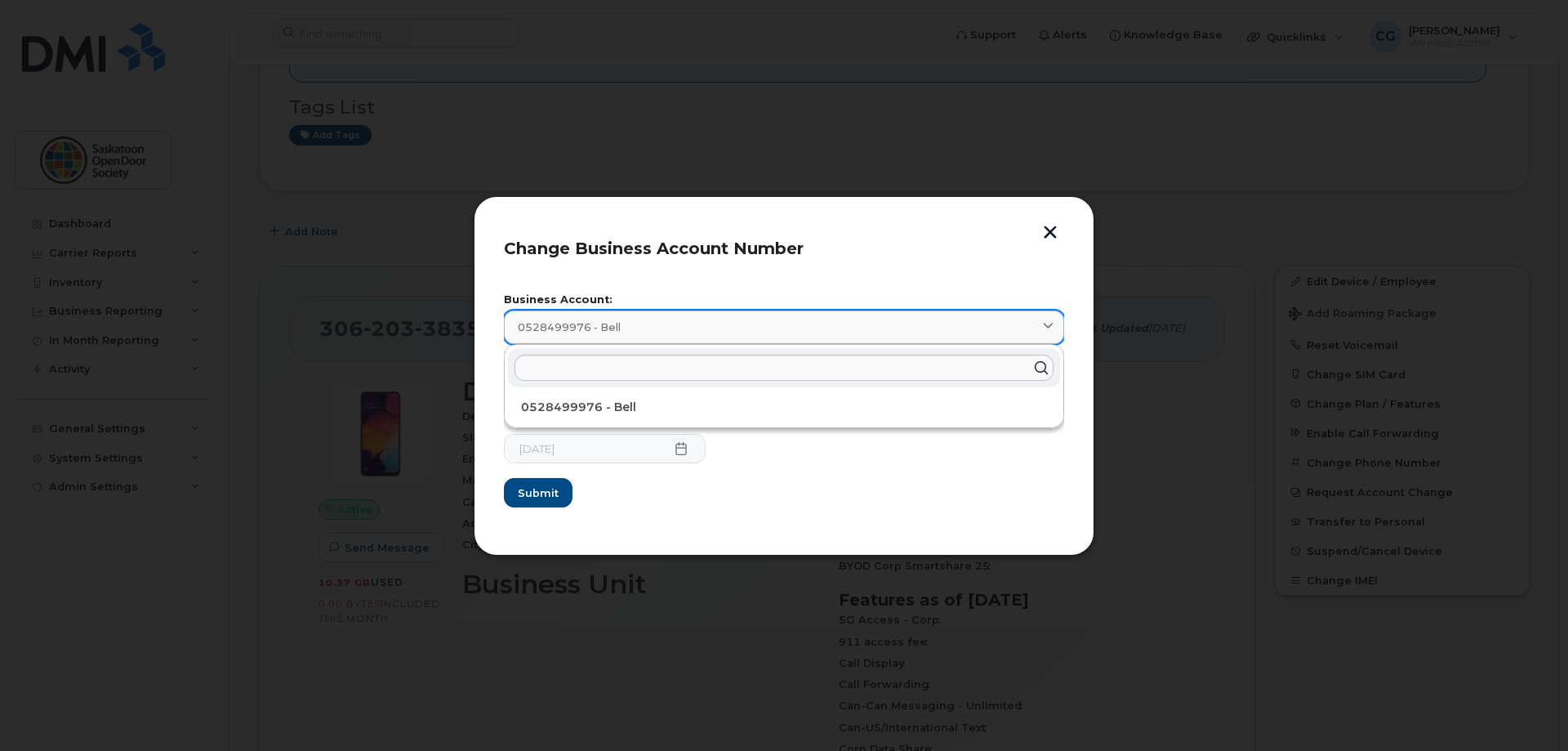
click at [979, 329] on div "0528499976 - Bell" at bounding box center [784, 328] width 533 height 16
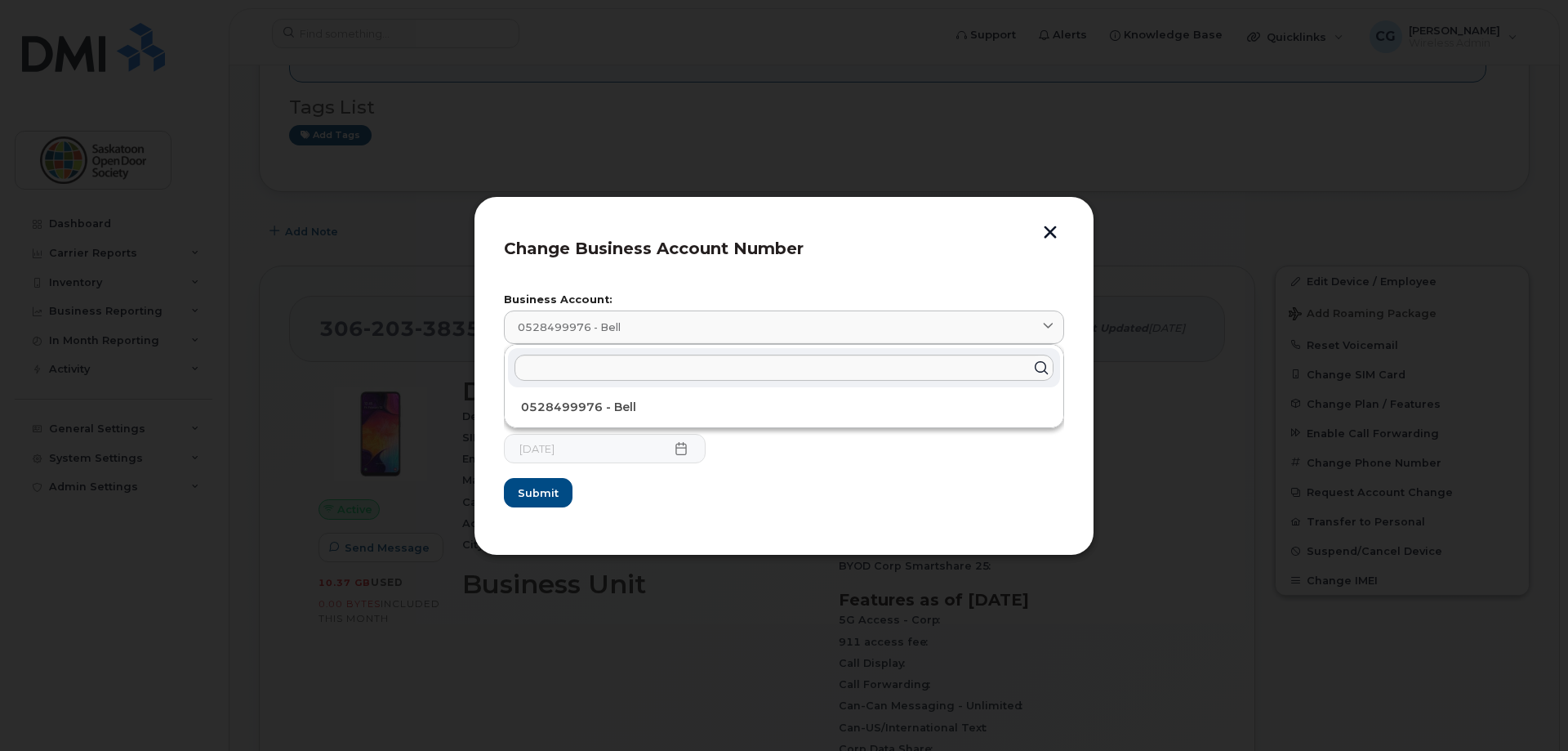
click at [807, 489] on form "Business Account: 0528499976 - Bell 0528499976 - Bell Notify on expiry date Fut…" at bounding box center [784, 401] width 560 height 213
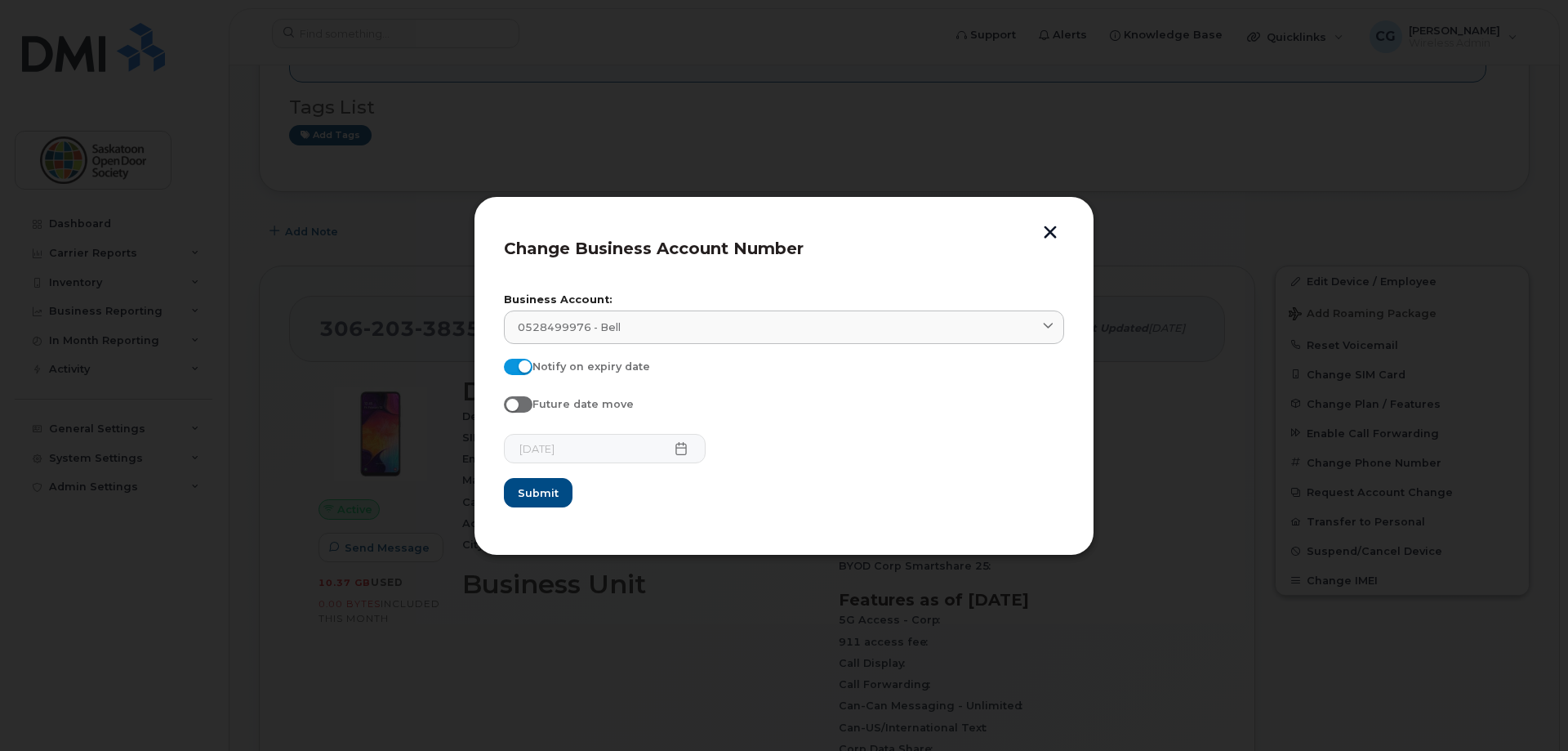
click at [1054, 238] on button "button" at bounding box center [1051, 234] width 25 height 17
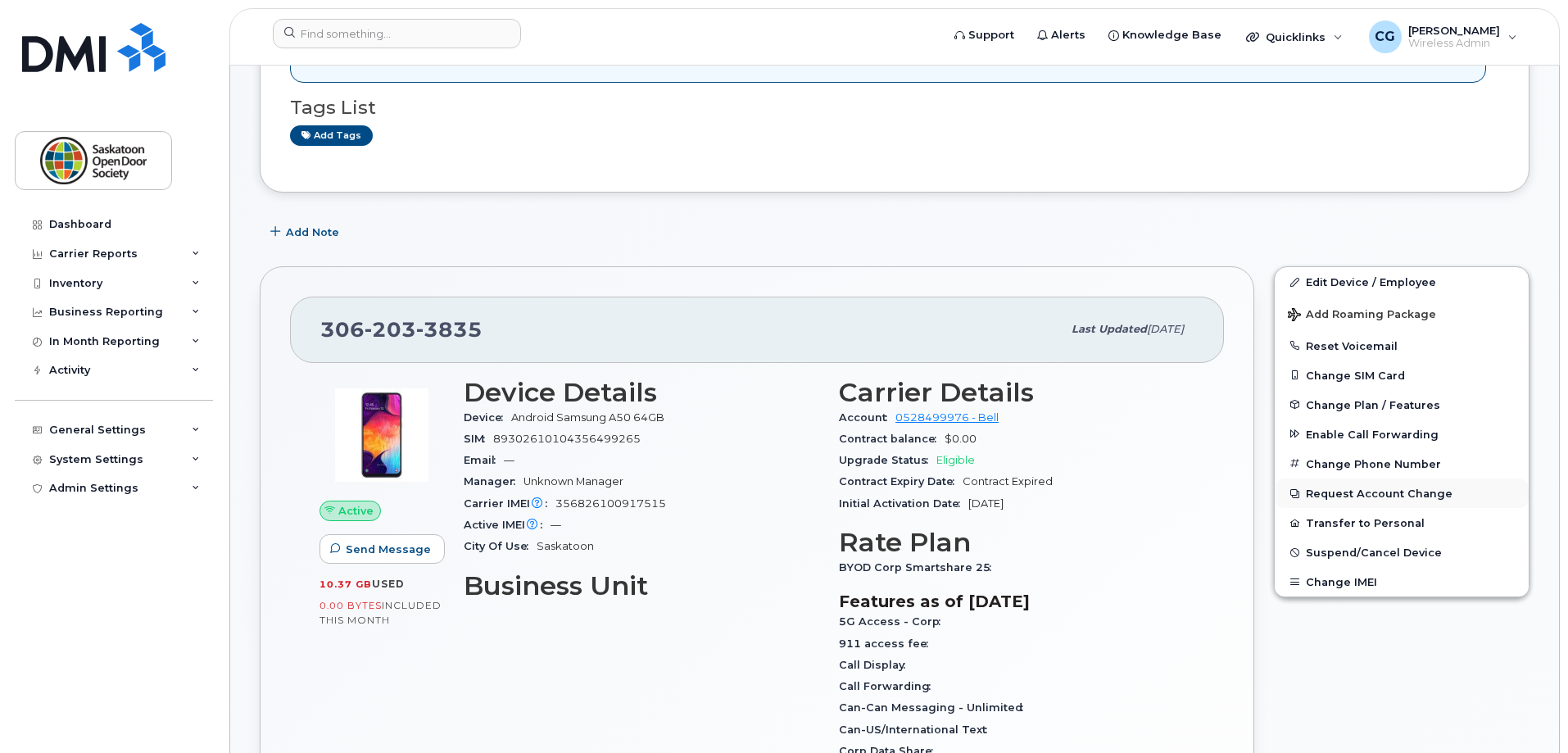
click at [1350, 498] on button "Request Account Change" at bounding box center [1402, 493] width 254 height 29
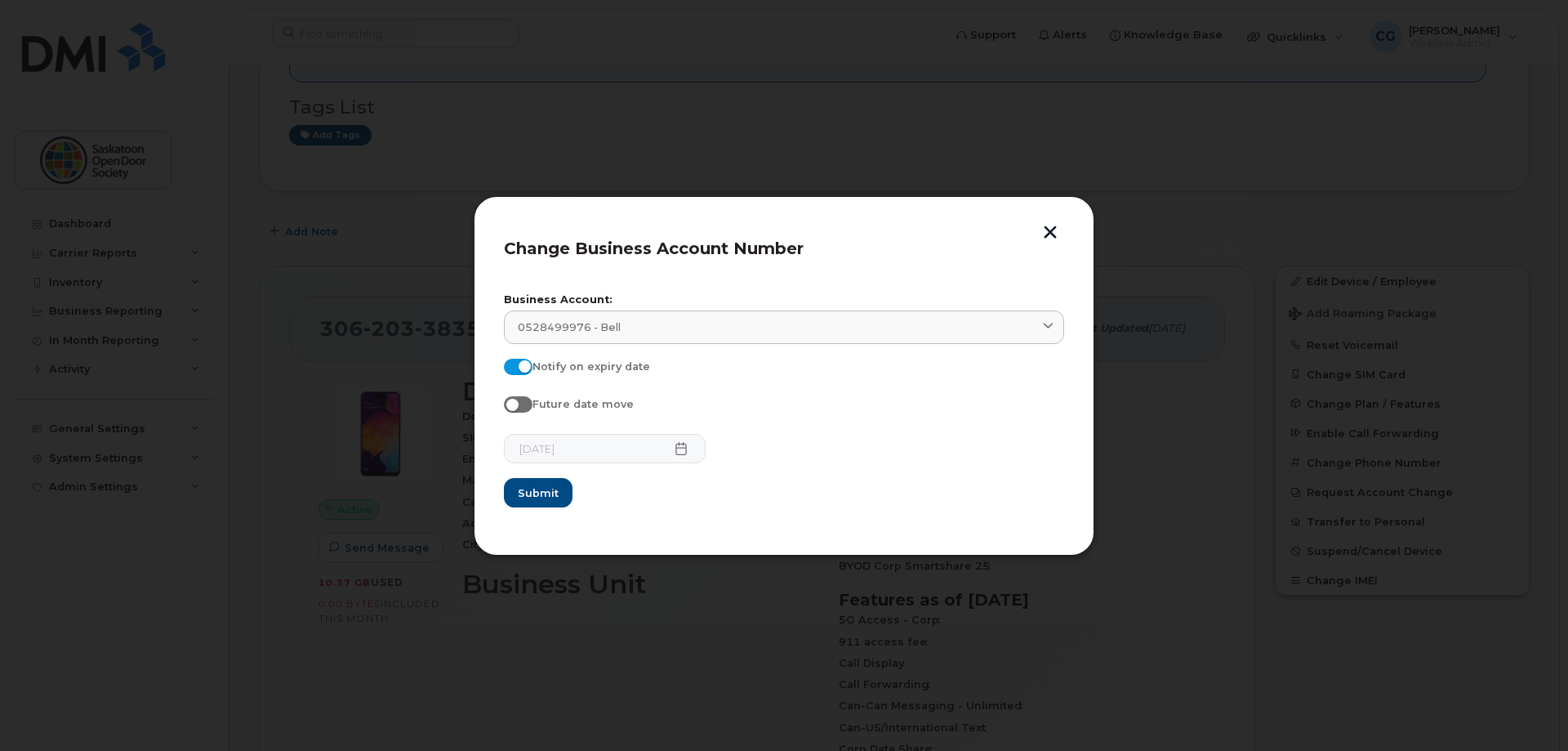
click at [1048, 238] on button "button" at bounding box center [1051, 234] width 25 height 17
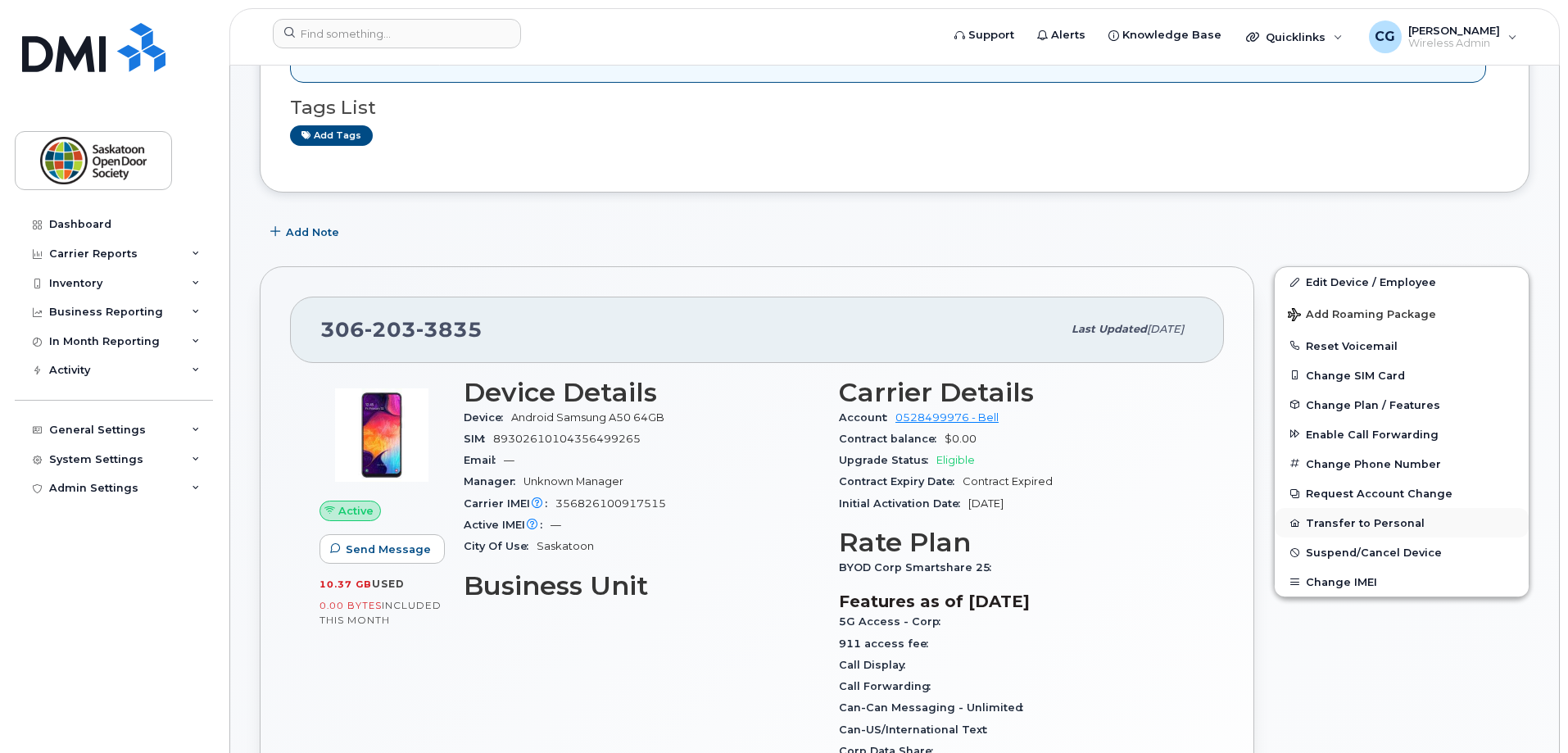
click at [1329, 519] on button "Transfer to Personal" at bounding box center [1402, 522] width 254 height 29
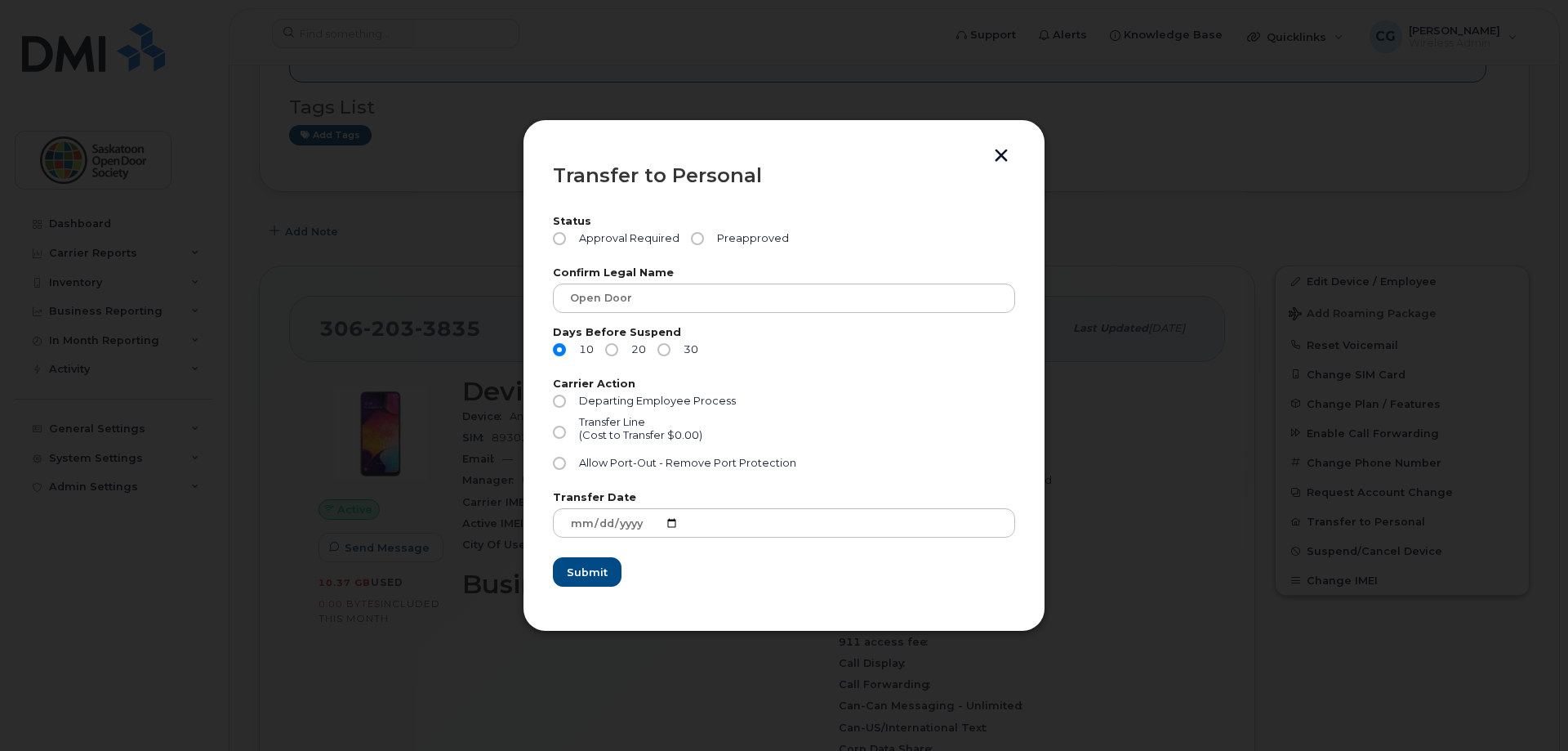
click at [1008, 156] on button "button" at bounding box center [1001, 157] width 25 height 17
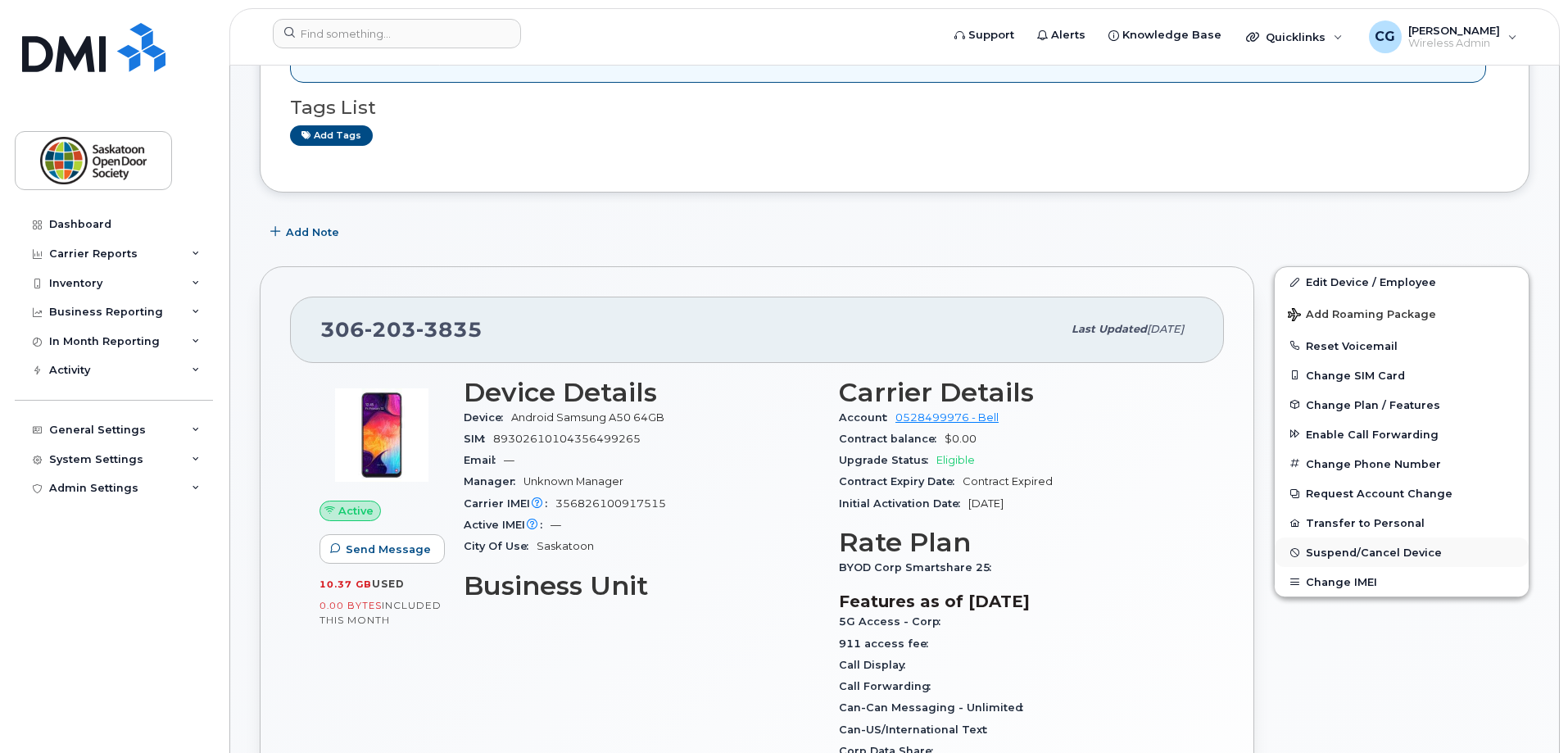
click at [1358, 553] on span "Suspend/Cancel Device" at bounding box center [1374, 552] width 136 height 12
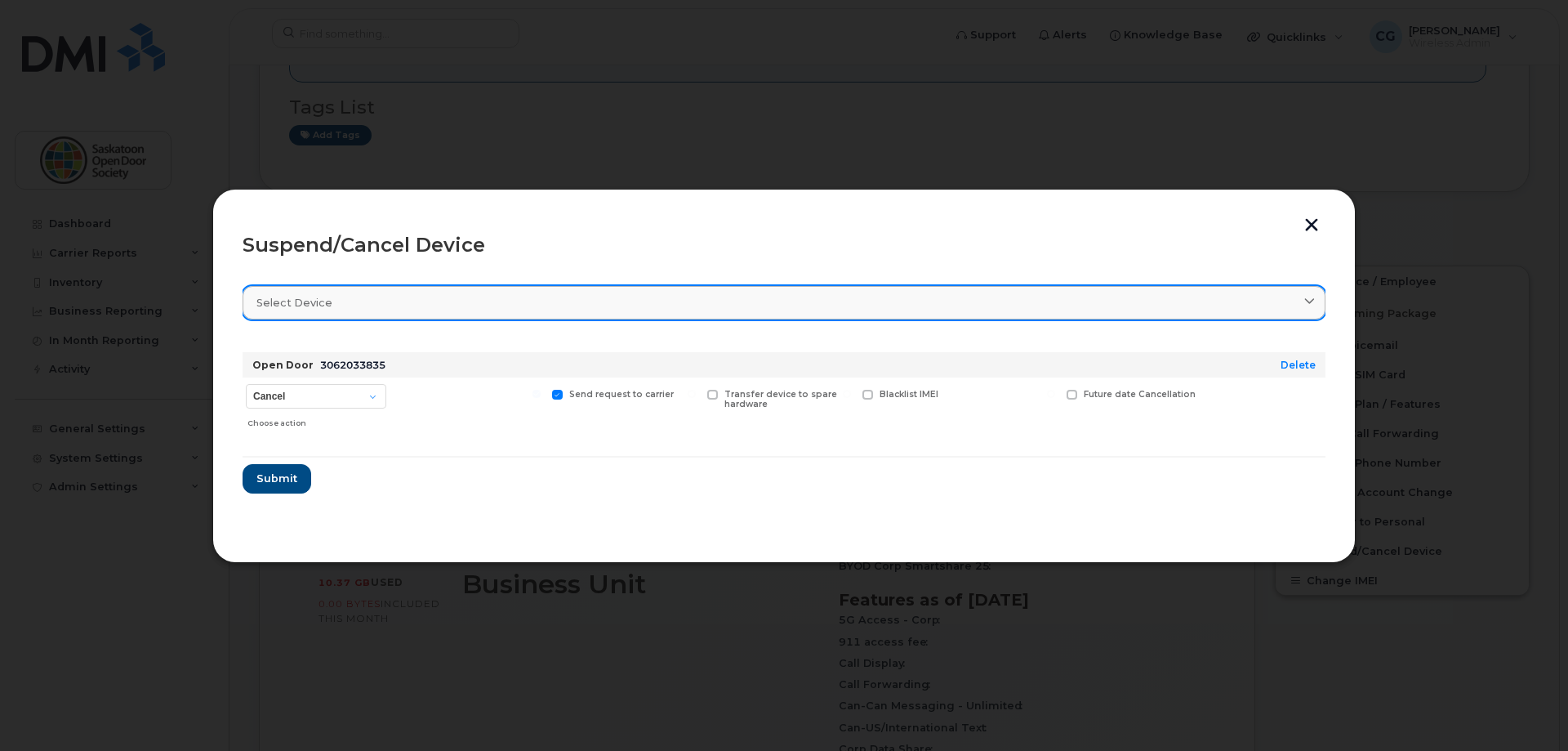
click at [638, 301] on div "Select device" at bounding box center [784, 303] width 1055 height 16
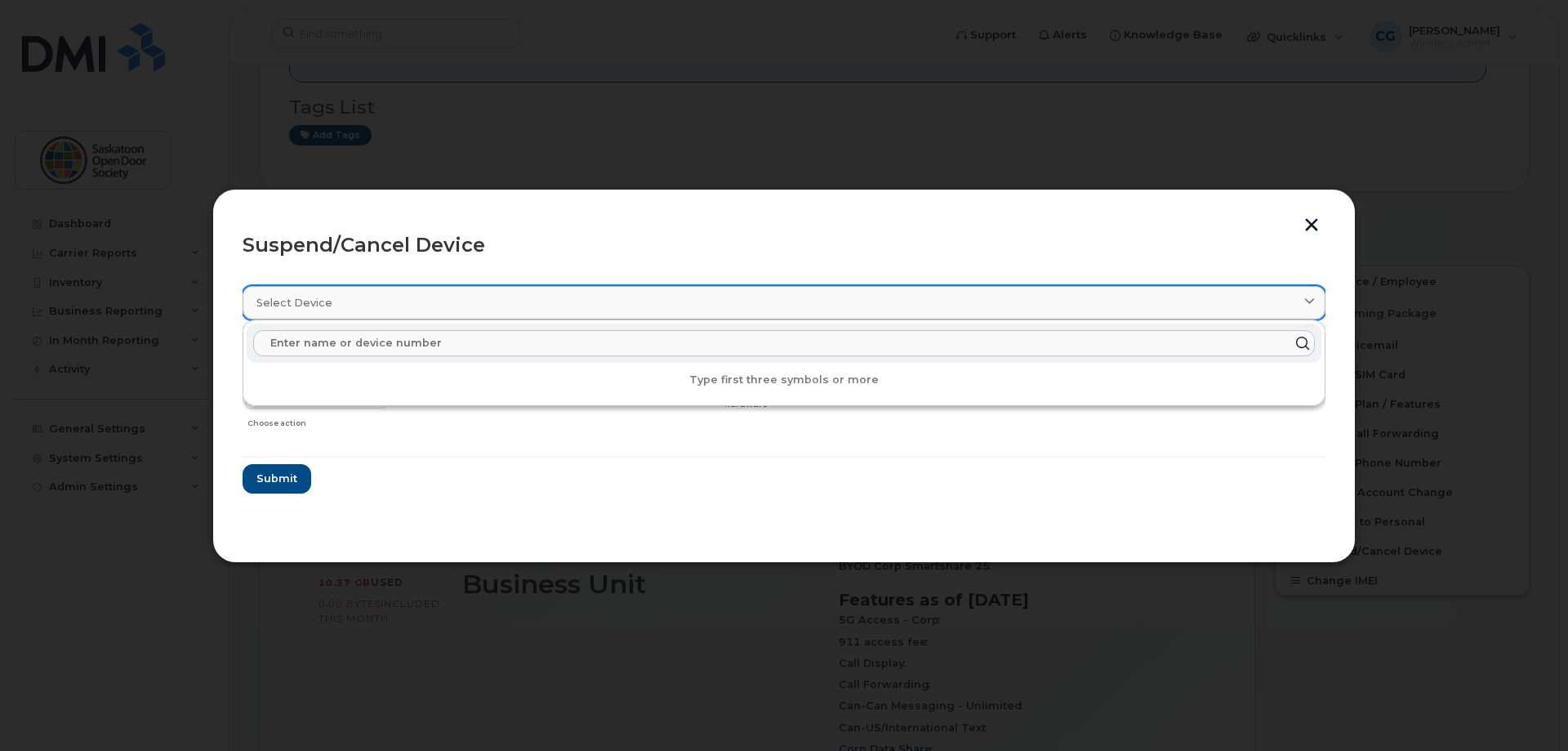
paste input "[PHONE_NUMBER]"
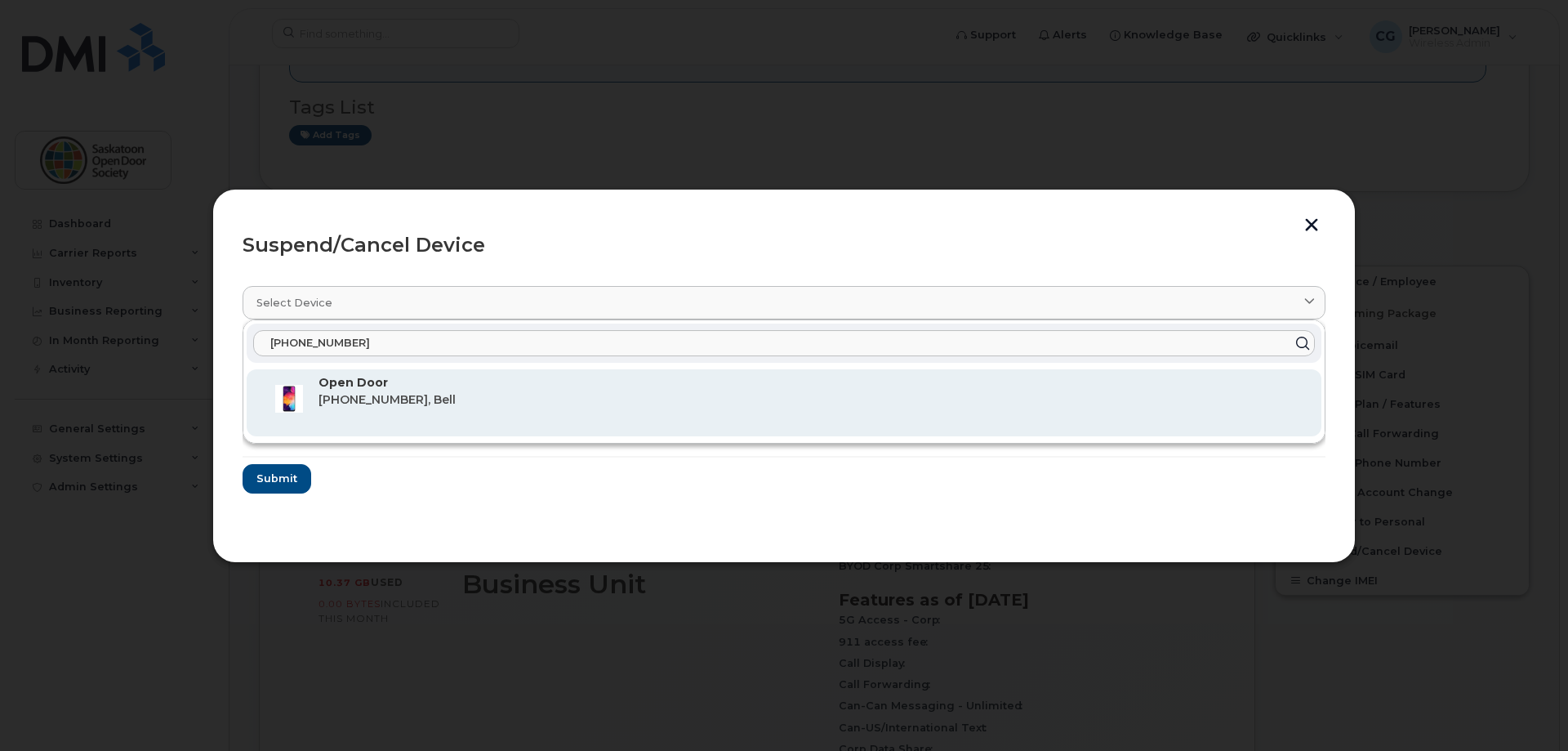
type input "[PHONE_NUMBER]"
click at [537, 417] on div "Open Door [PHONE_NUMBER], Bell" at bounding box center [814, 403] width 990 height 58
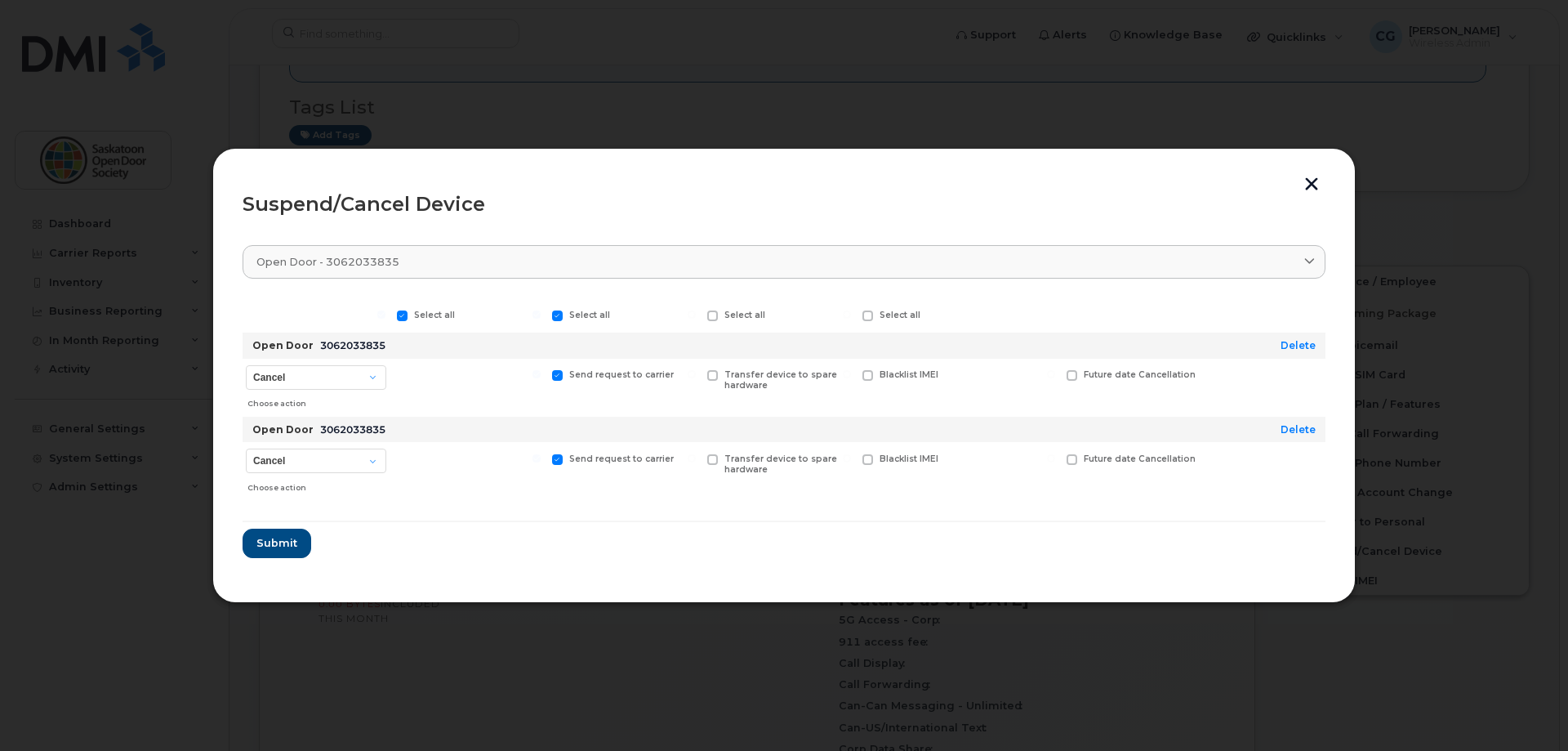
click at [1304, 187] on button "button" at bounding box center [1312, 185] width 25 height 17
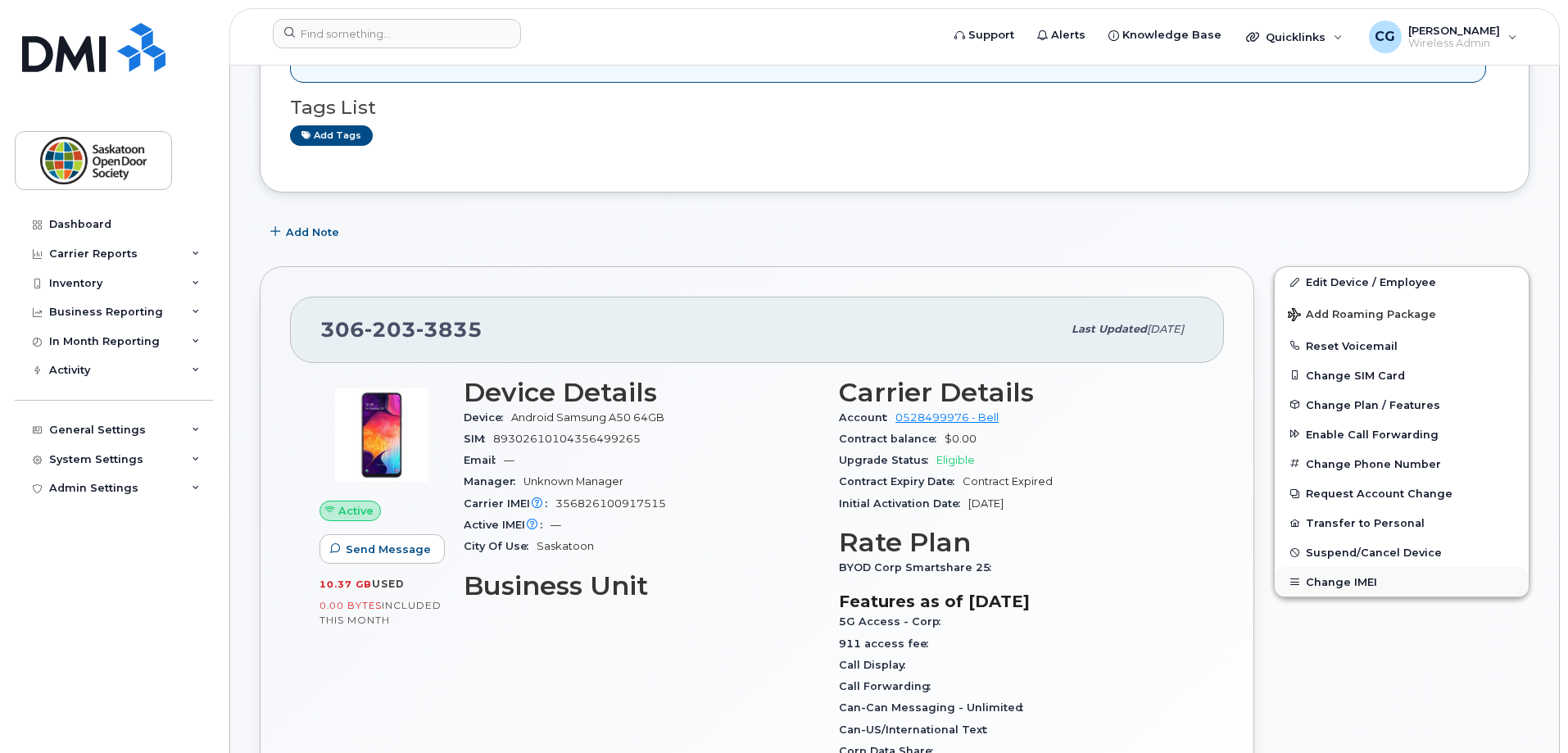
click at [1380, 577] on button "Change IMEI" at bounding box center [1402, 581] width 254 height 29
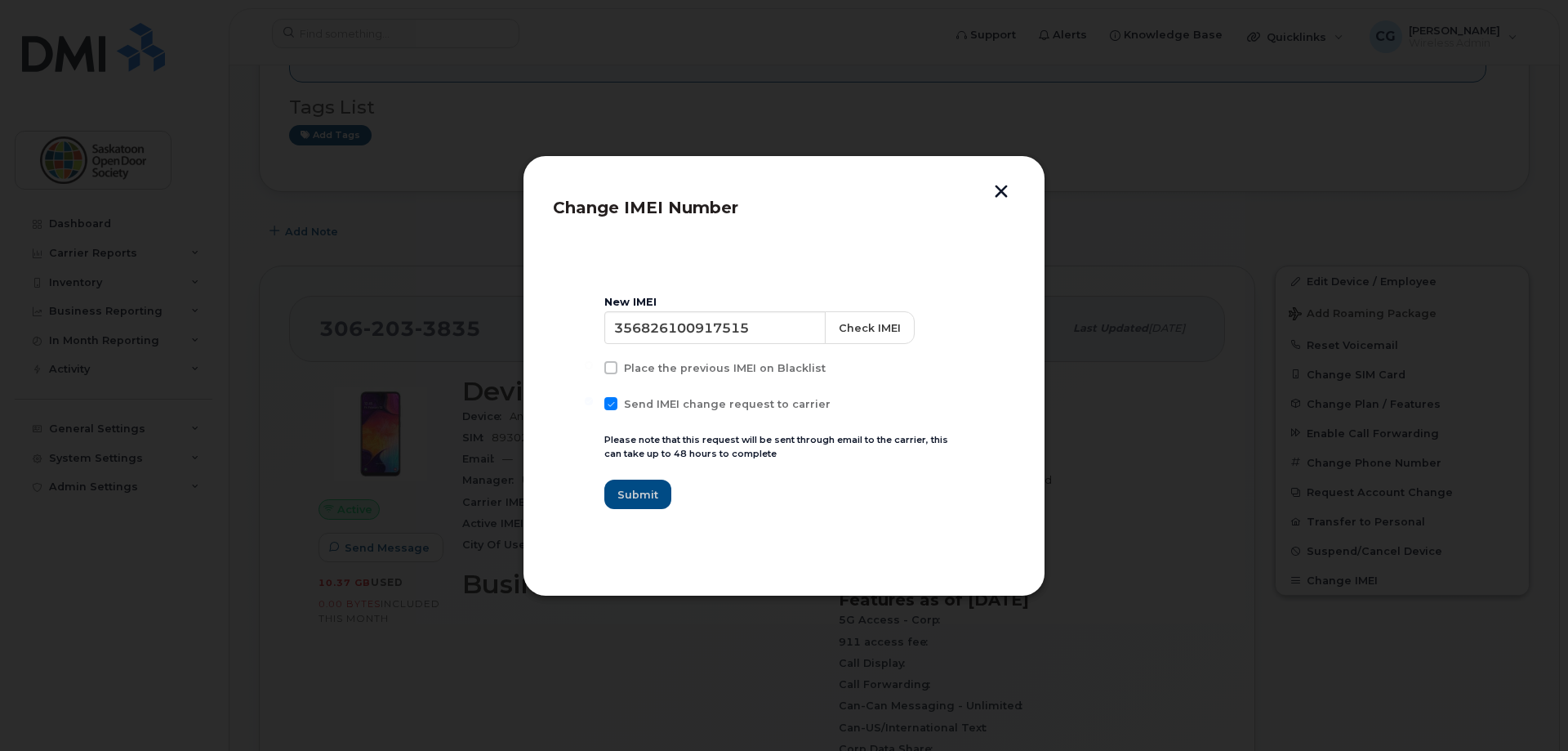
click at [1002, 196] on button "button" at bounding box center [1001, 193] width 25 height 17
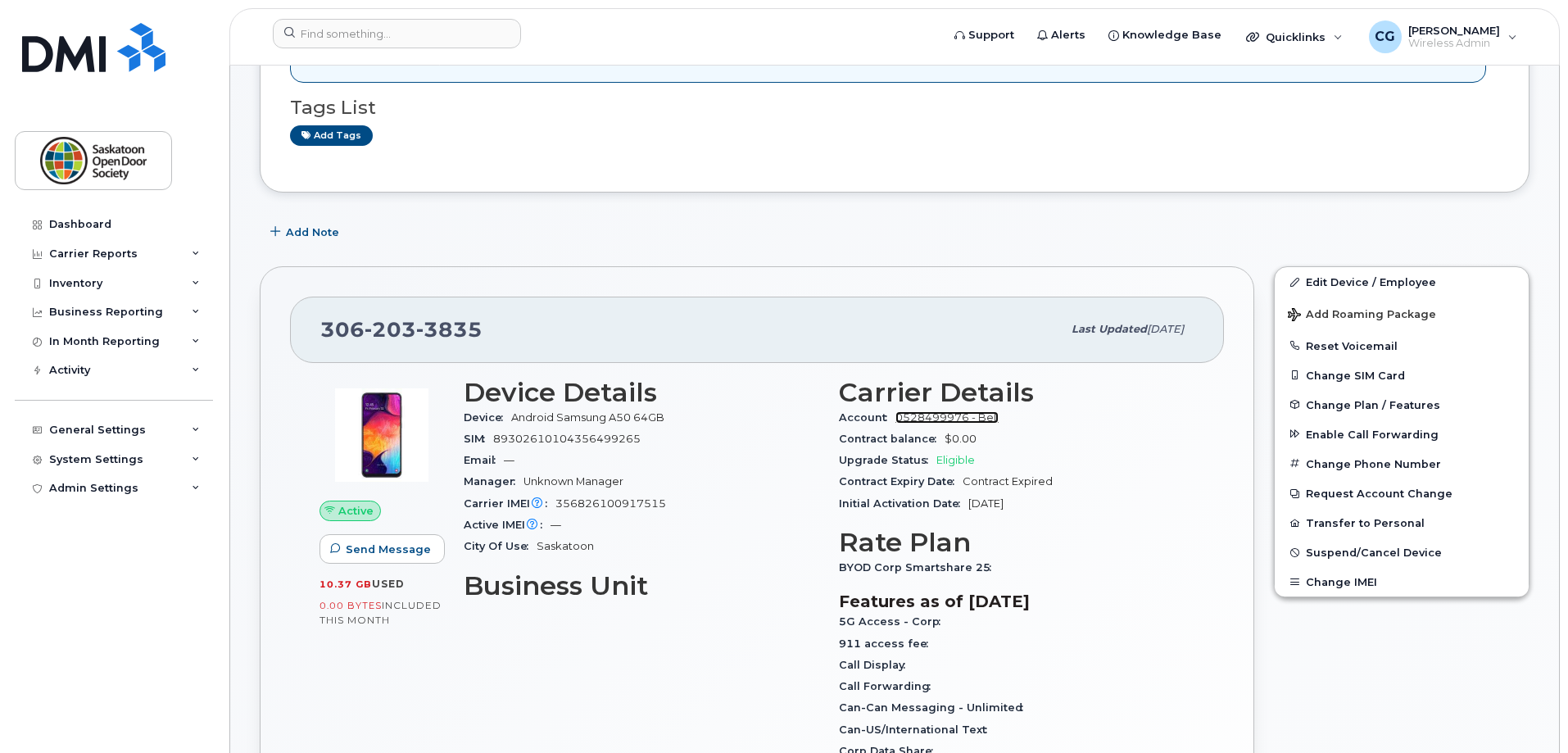
click at [962, 421] on link "0528499976 - Bell" at bounding box center [946, 417] width 103 height 12
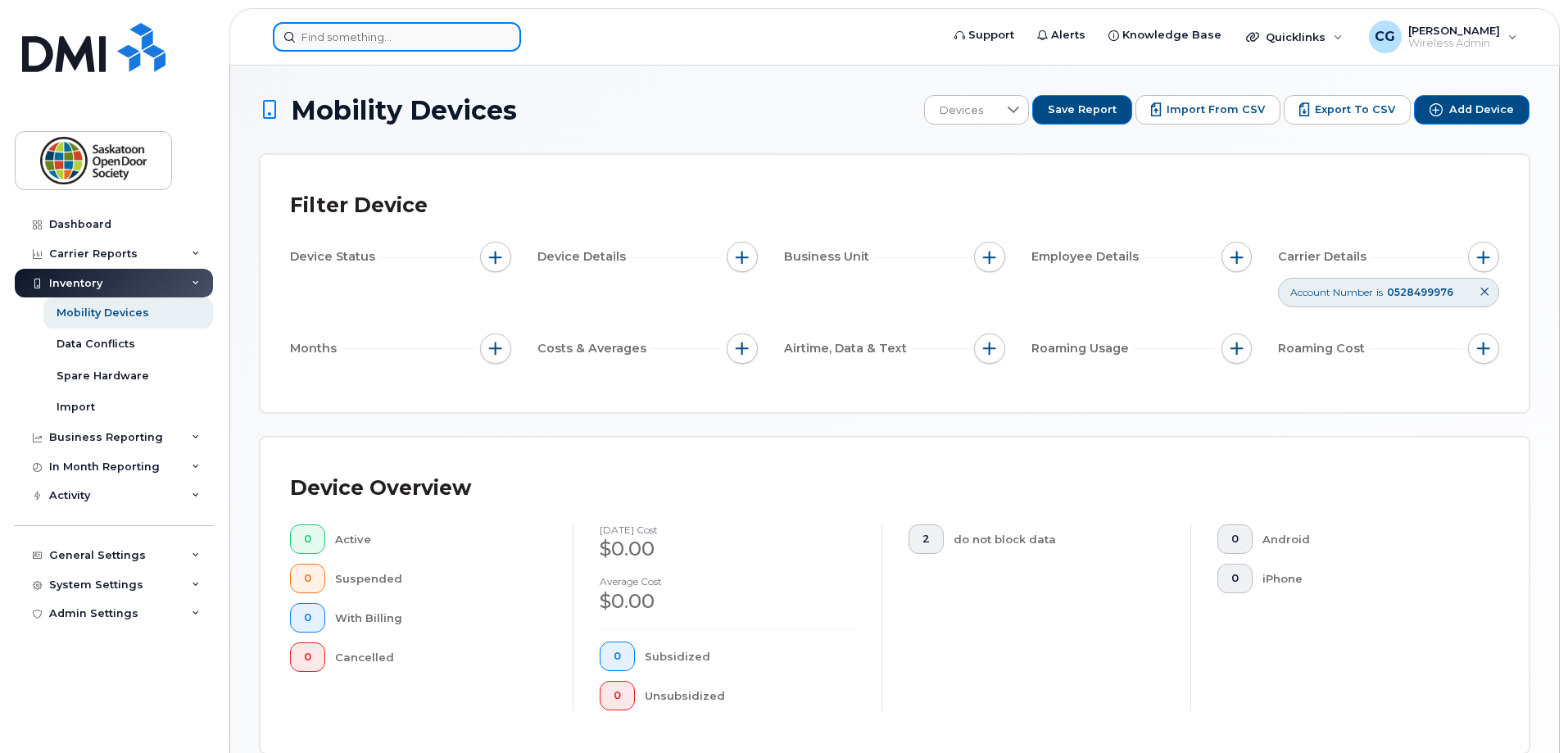
click at [334, 44] on input at bounding box center [397, 36] width 249 height 29
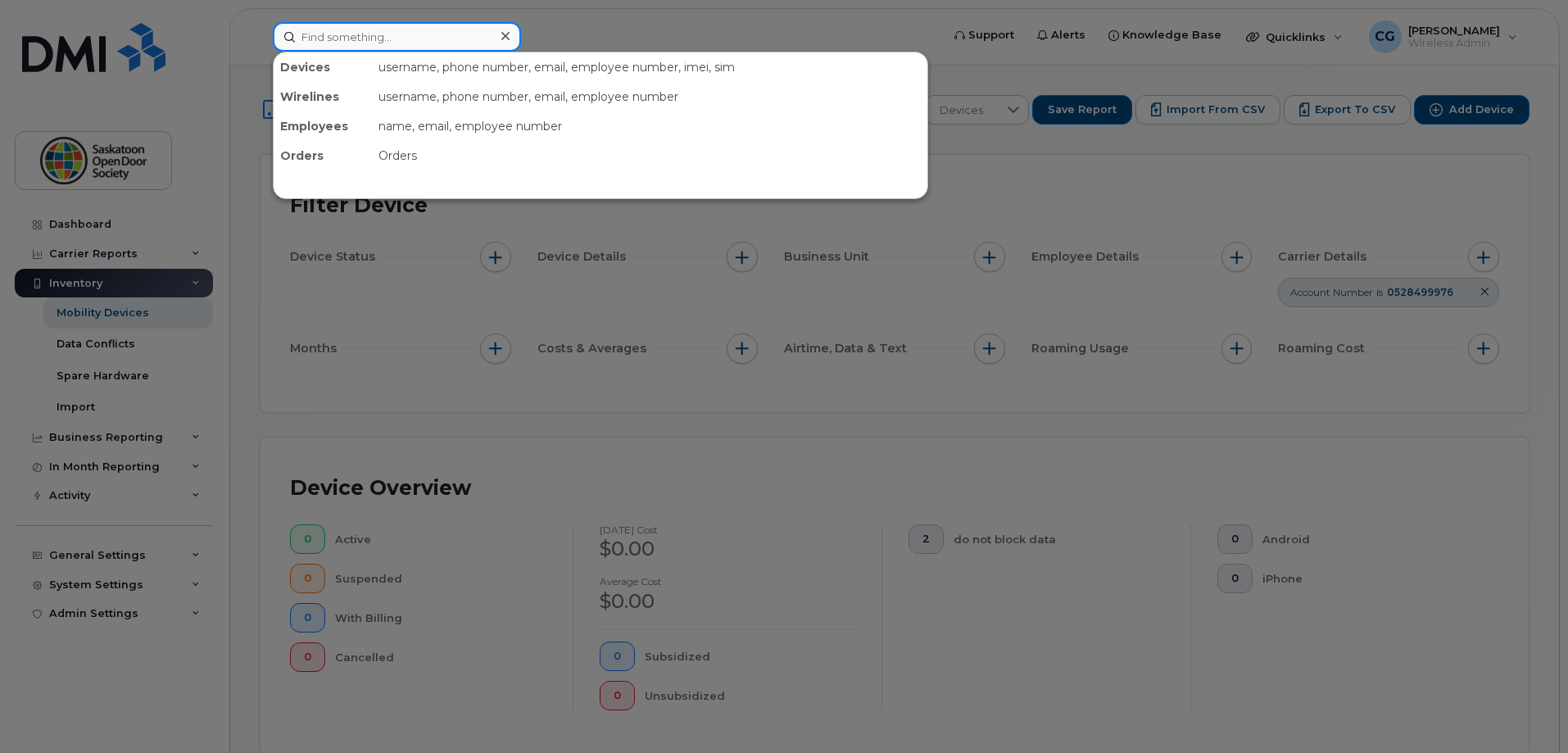
paste input "[PHONE_NUMBER]"
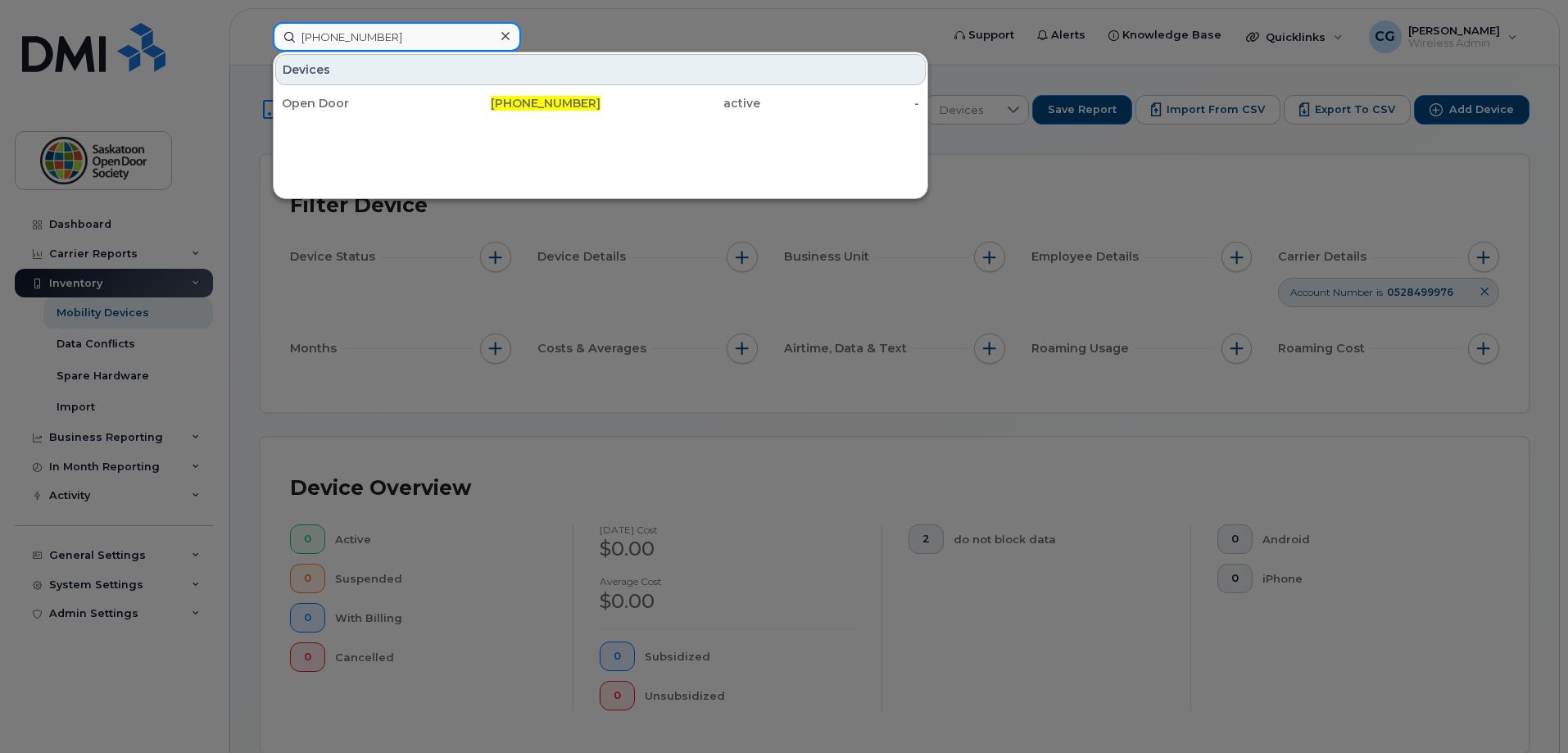
type input "[PHONE_NUMBER]"
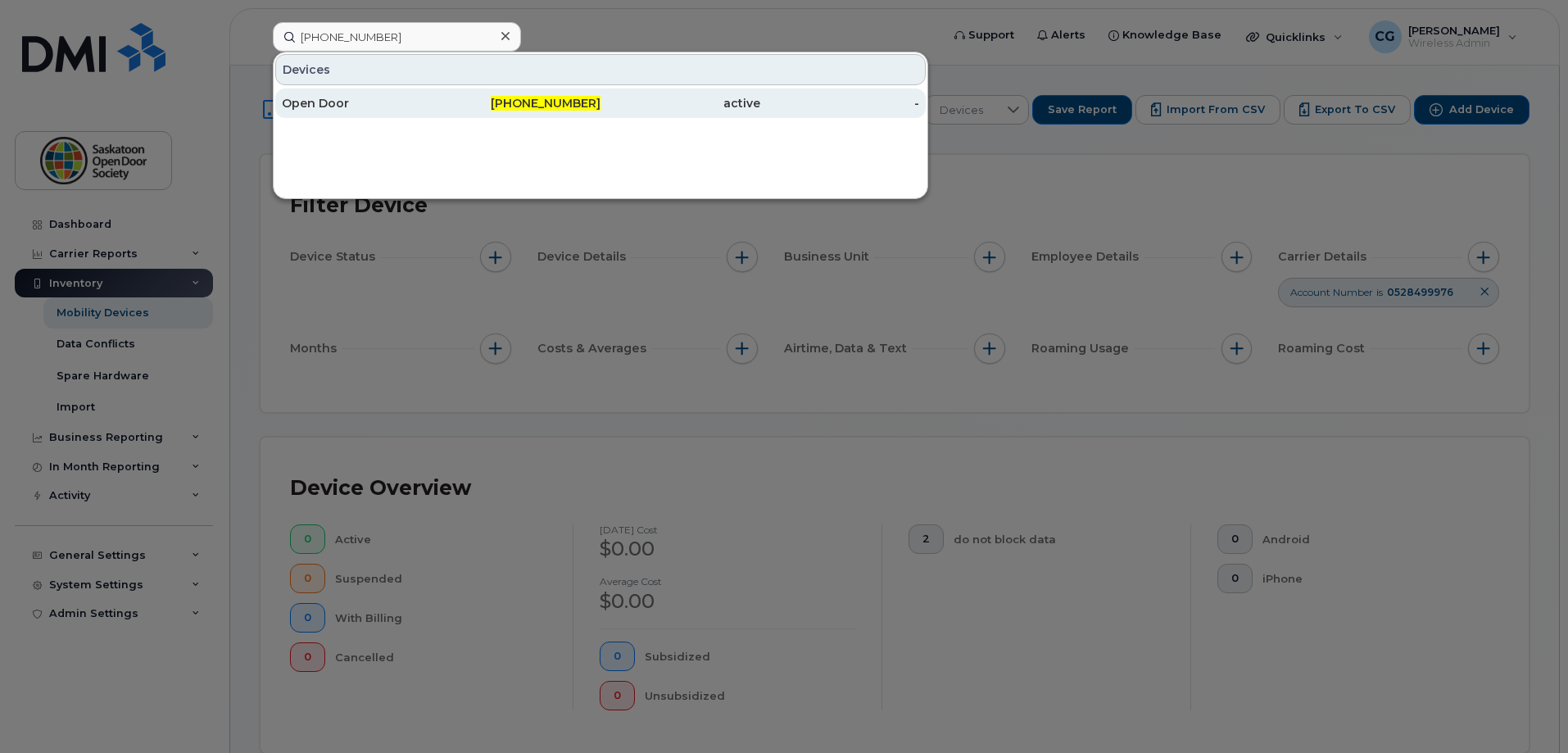
click at [376, 100] on div "Open Door" at bounding box center [361, 103] width 160 height 16
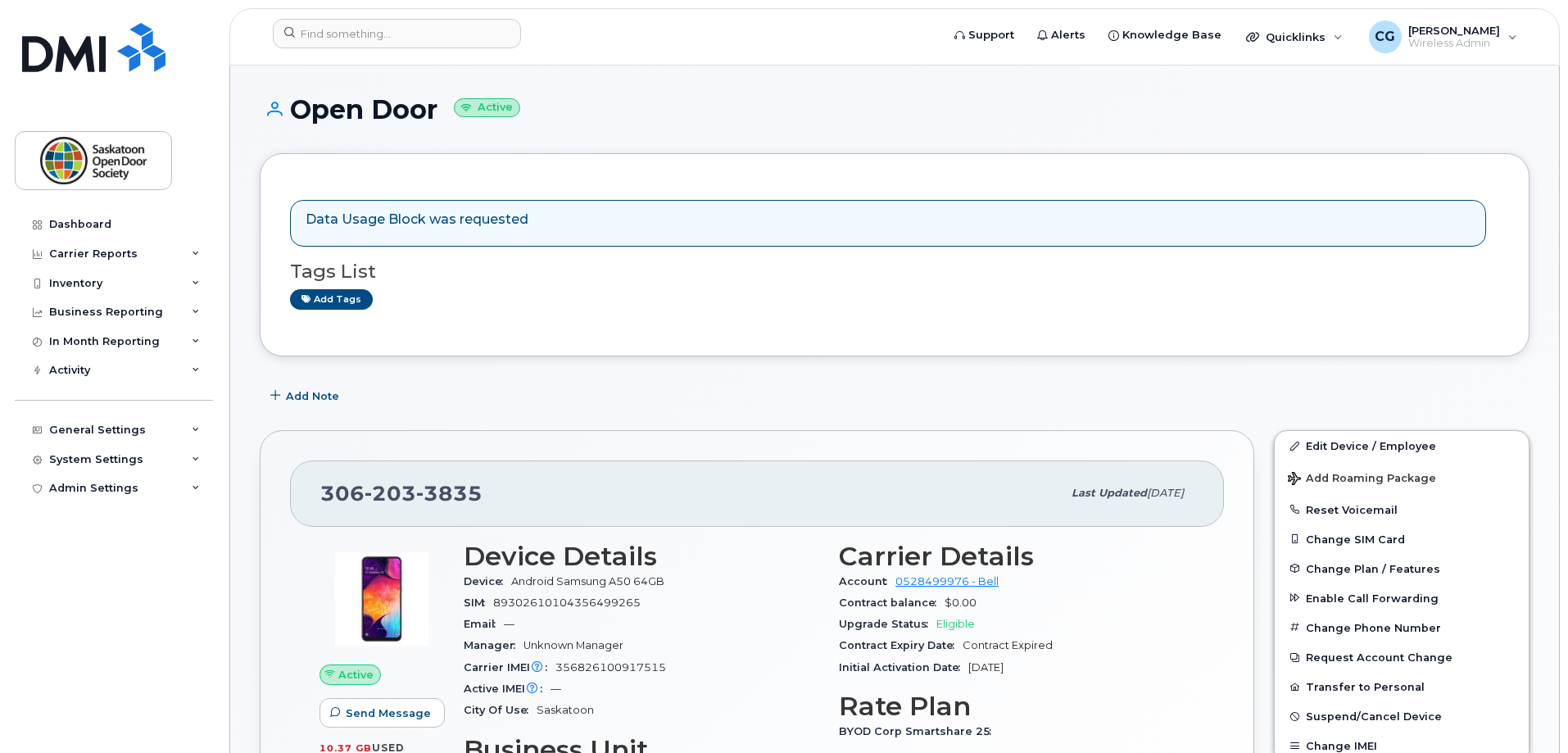
click at [410, 234] on div "Data Usage Block was requested" at bounding box center [416, 223] width 223 height 26
click at [409, 219] on p "Data Usage Block was requested" at bounding box center [416, 219] width 223 height 19
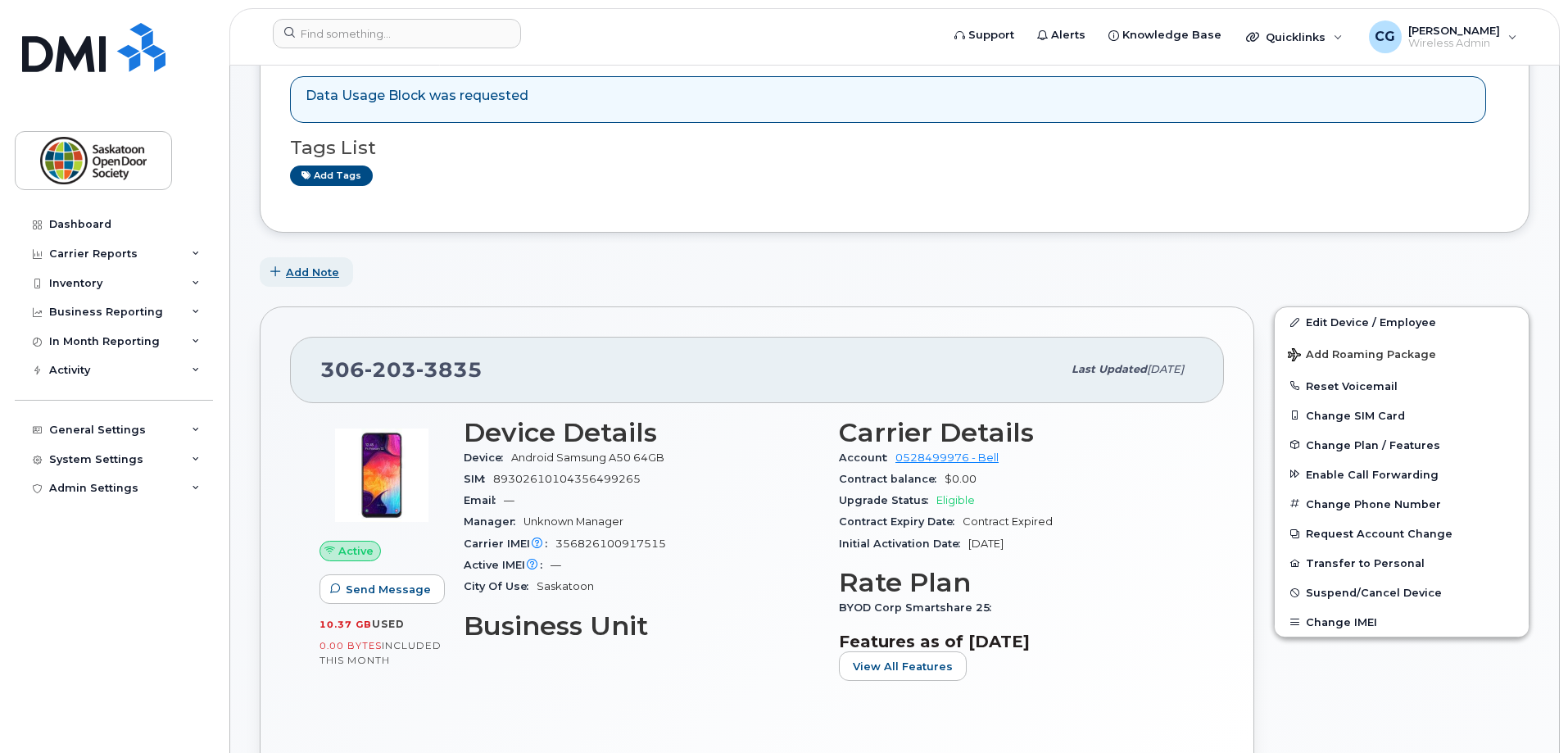
scroll to position [409, 0]
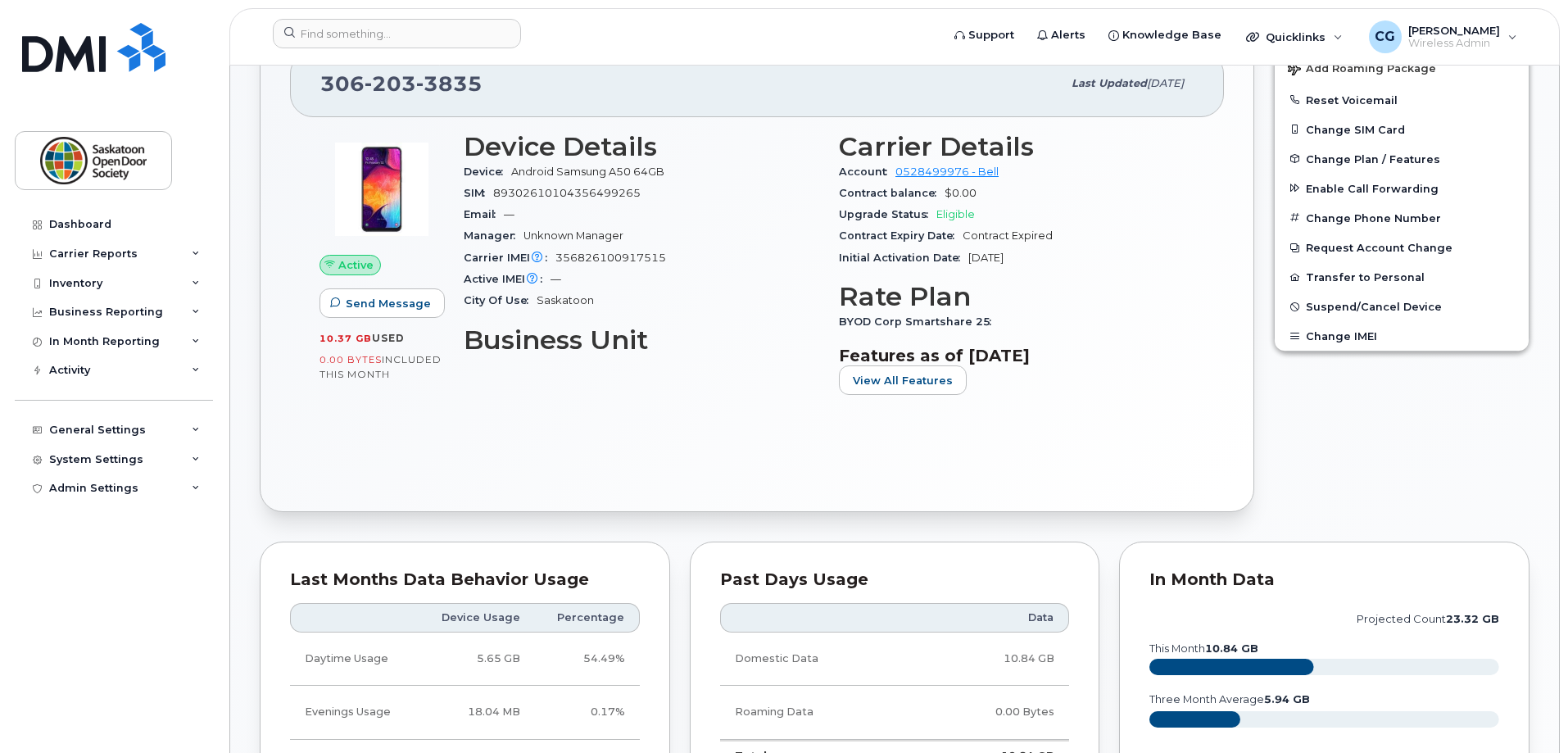
click at [344, 263] on span "Active" at bounding box center [356, 266] width 36 height 16
